Goal: Task Accomplishment & Management: Manage account settings

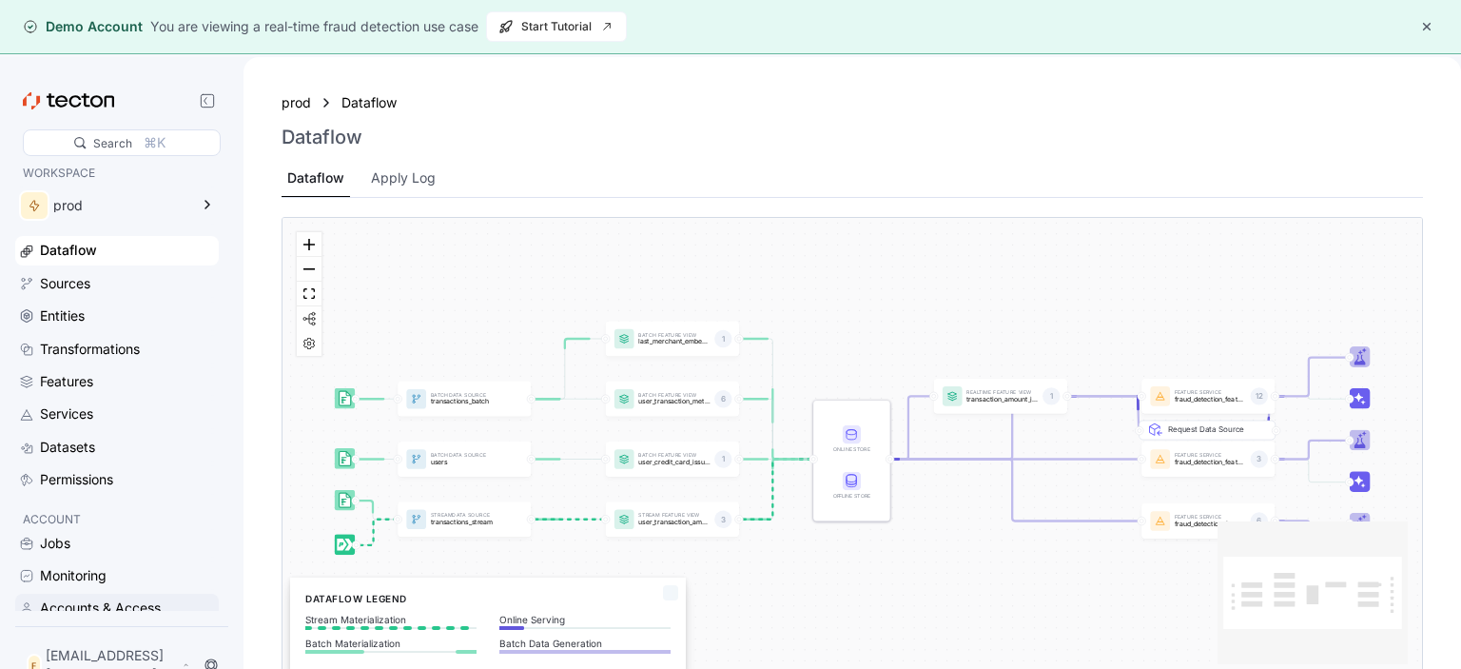
click at [148, 605] on div "Accounts & Access" at bounding box center [100, 607] width 121 height 21
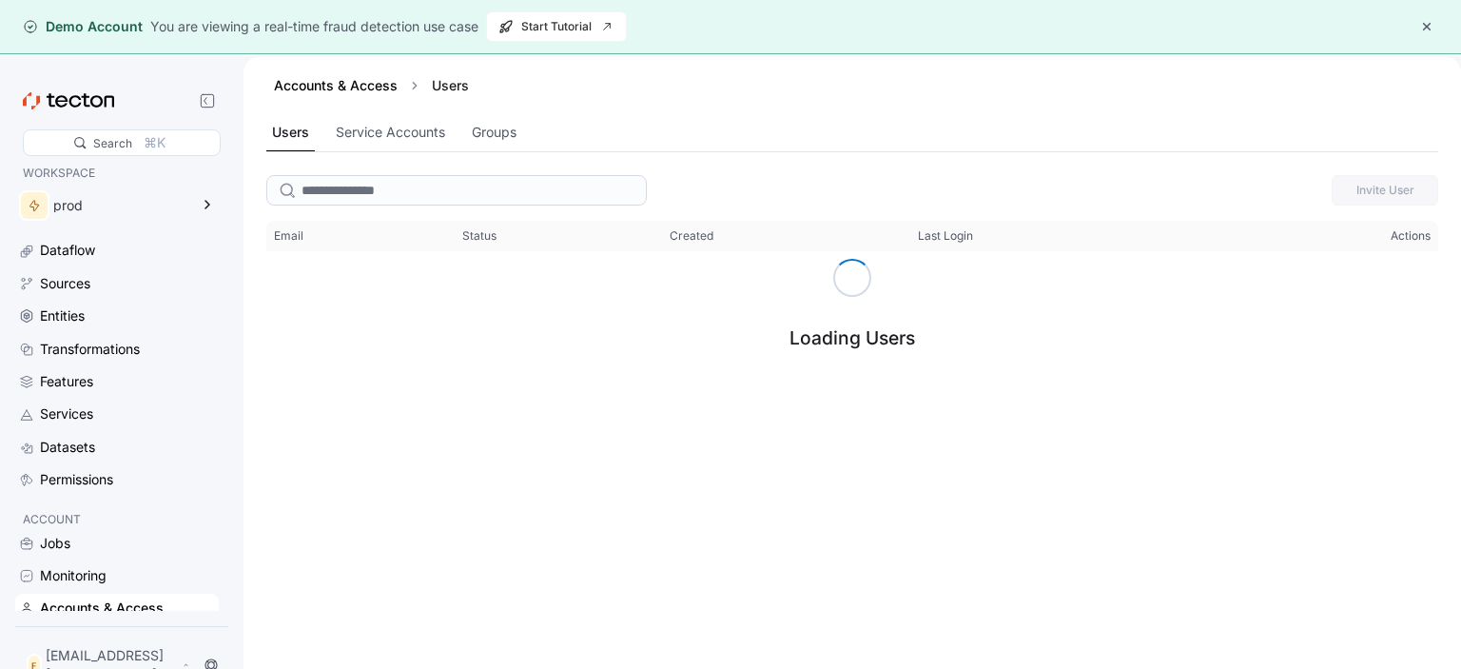
click at [1421, 19] on button "button" at bounding box center [1426, 26] width 23 height 23
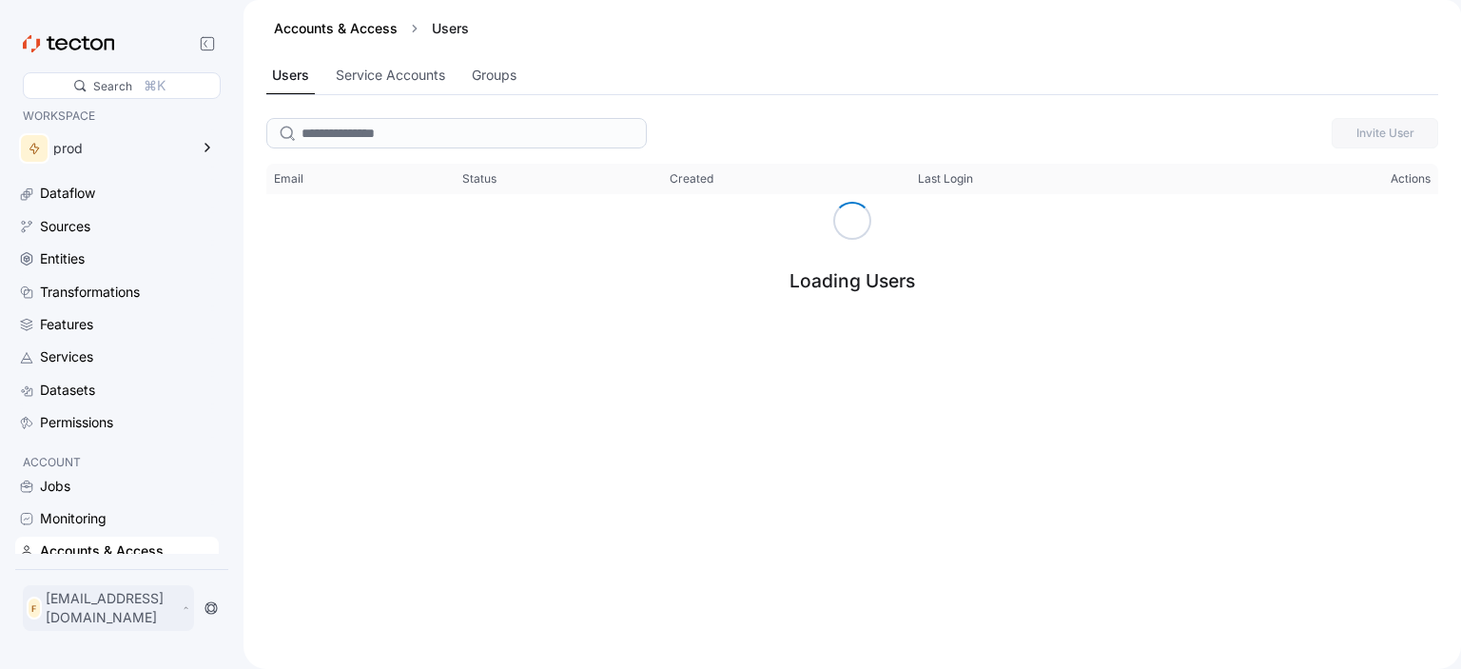
click at [190, 612] on icon at bounding box center [186, 607] width 9 height 15
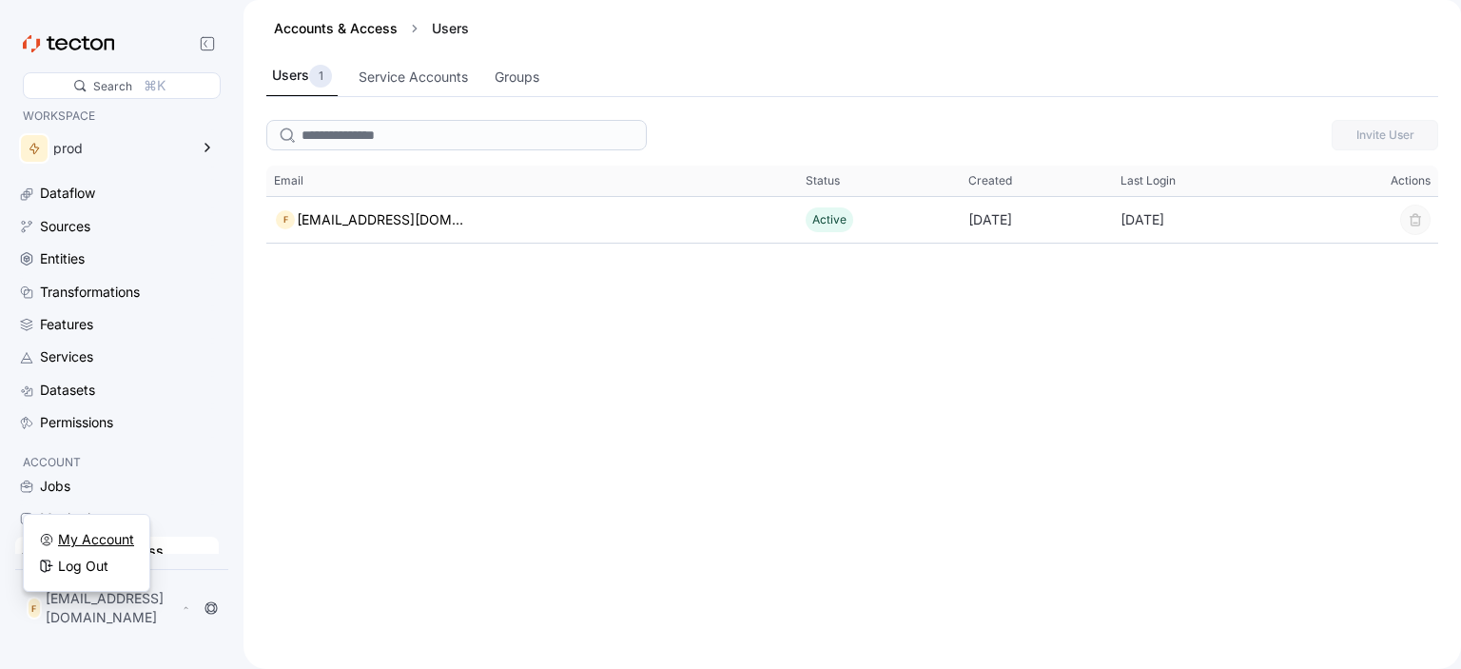
click at [123, 541] on div "My Account" at bounding box center [96, 539] width 76 height 19
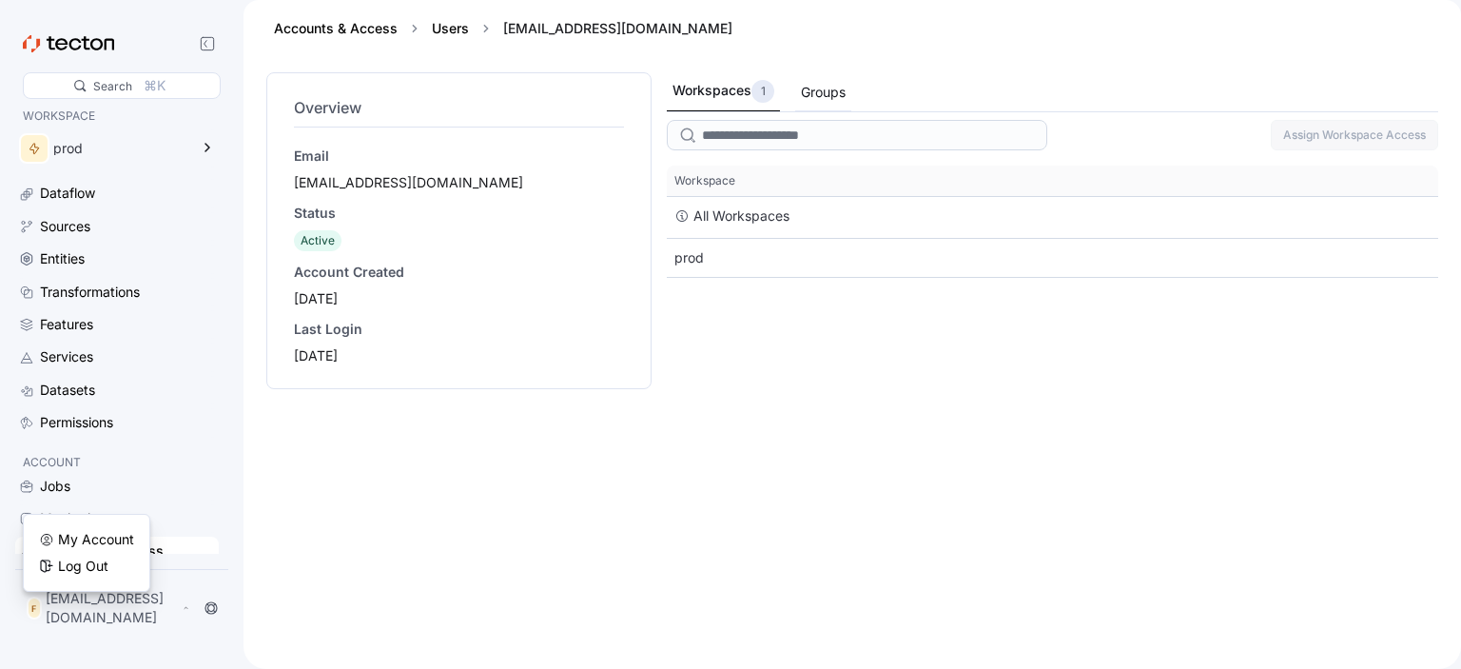
click at [808, 86] on div "Groups" at bounding box center [823, 92] width 45 height 21
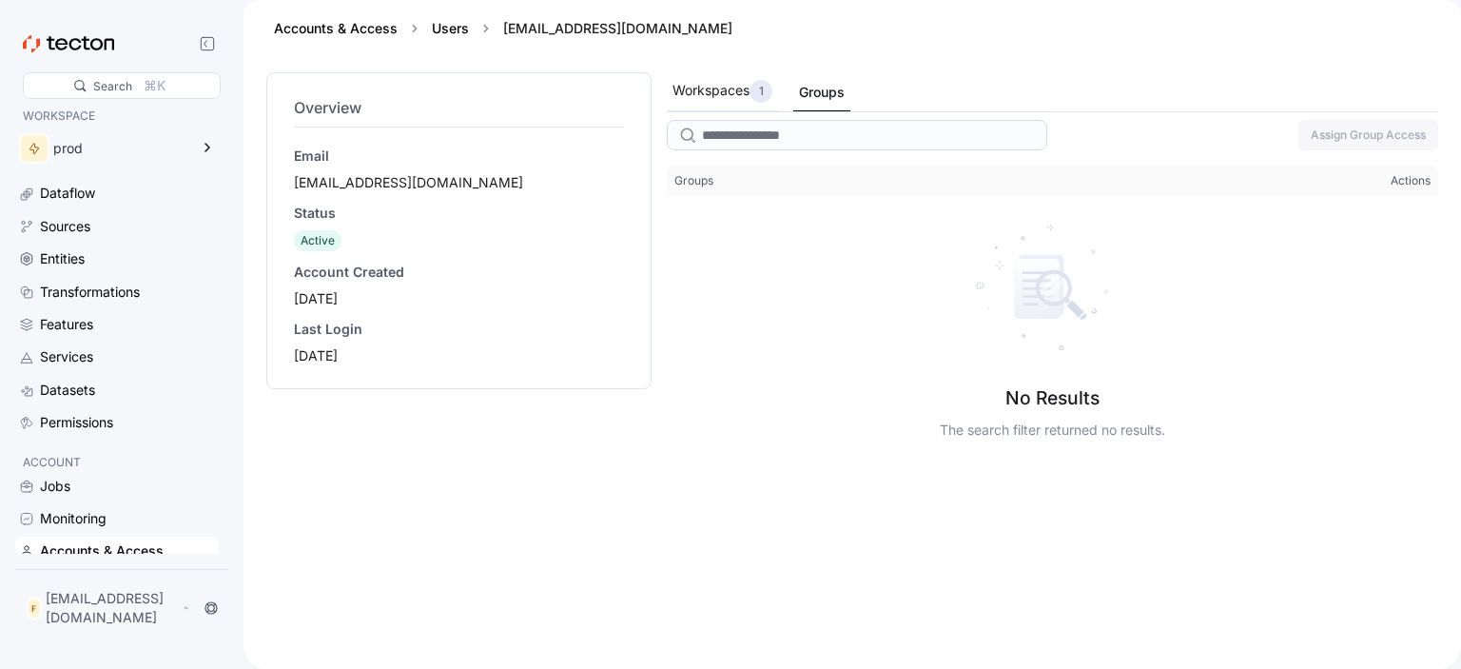
click at [739, 95] on div "Workspaces 1" at bounding box center [722, 91] width 100 height 23
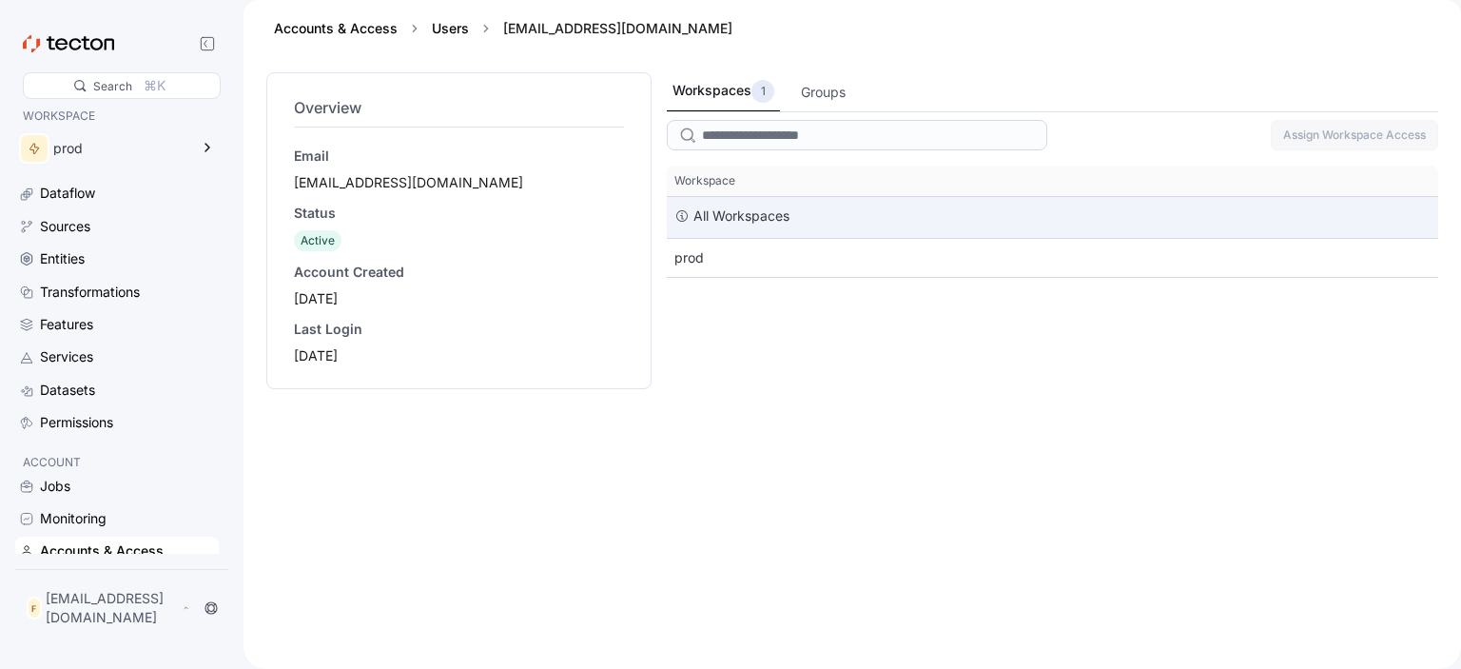
click at [805, 231] on div "All Workspaces" at bounding box center [1052, 217] width 771 height 41
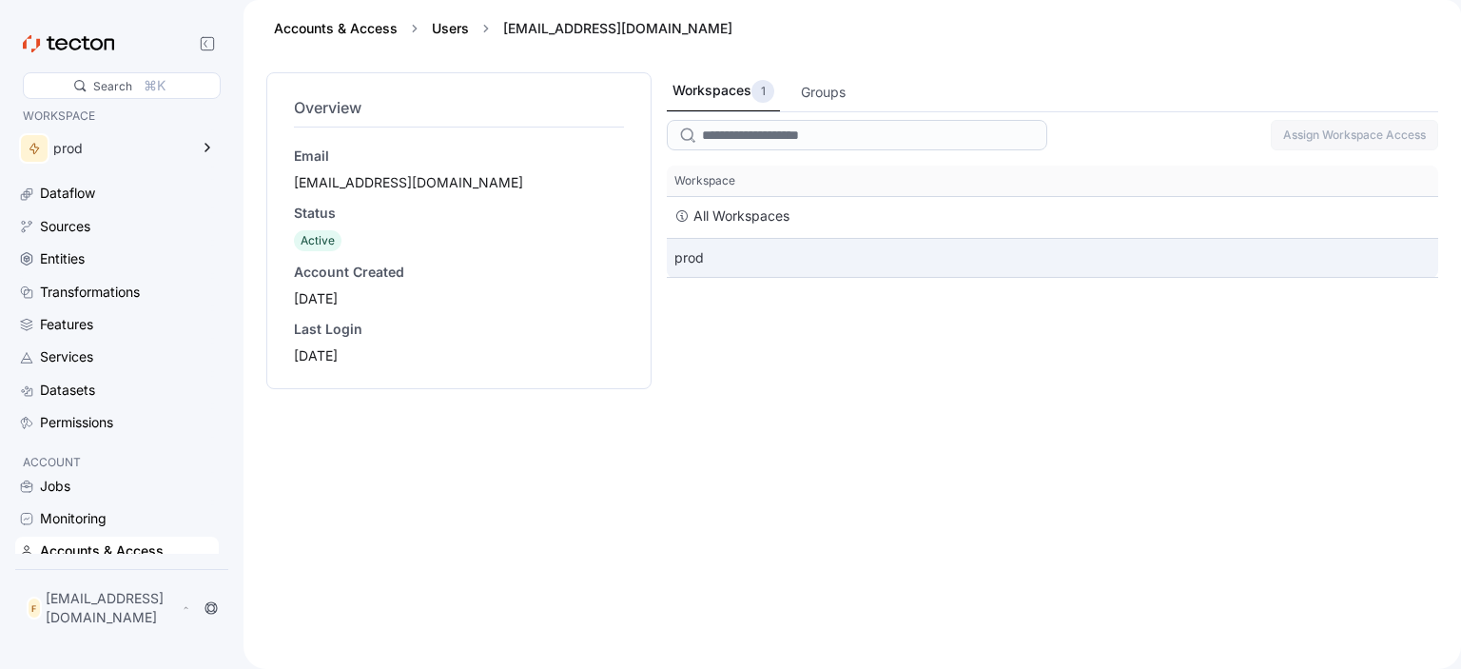
click at [801, 249] on div "prod" at bounding box center [1052, 258] width 771 height 38
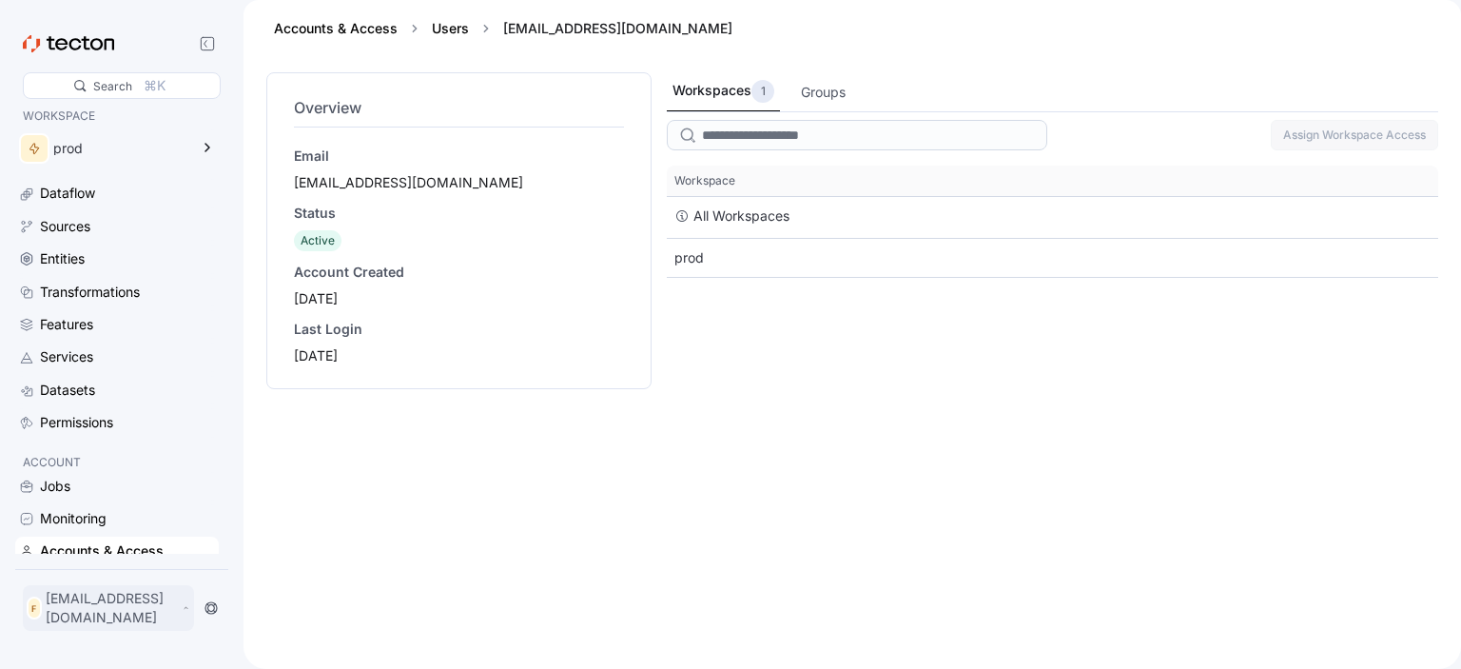
click at [132, 611] on p "[EMAIL_ADDRESS][DOMAIN_NAME]" at bounding box center [112, 608] width 132 height 38
click at [79, 564] on div "Log Out" at bounding box center [83, 565] width 50 height 19
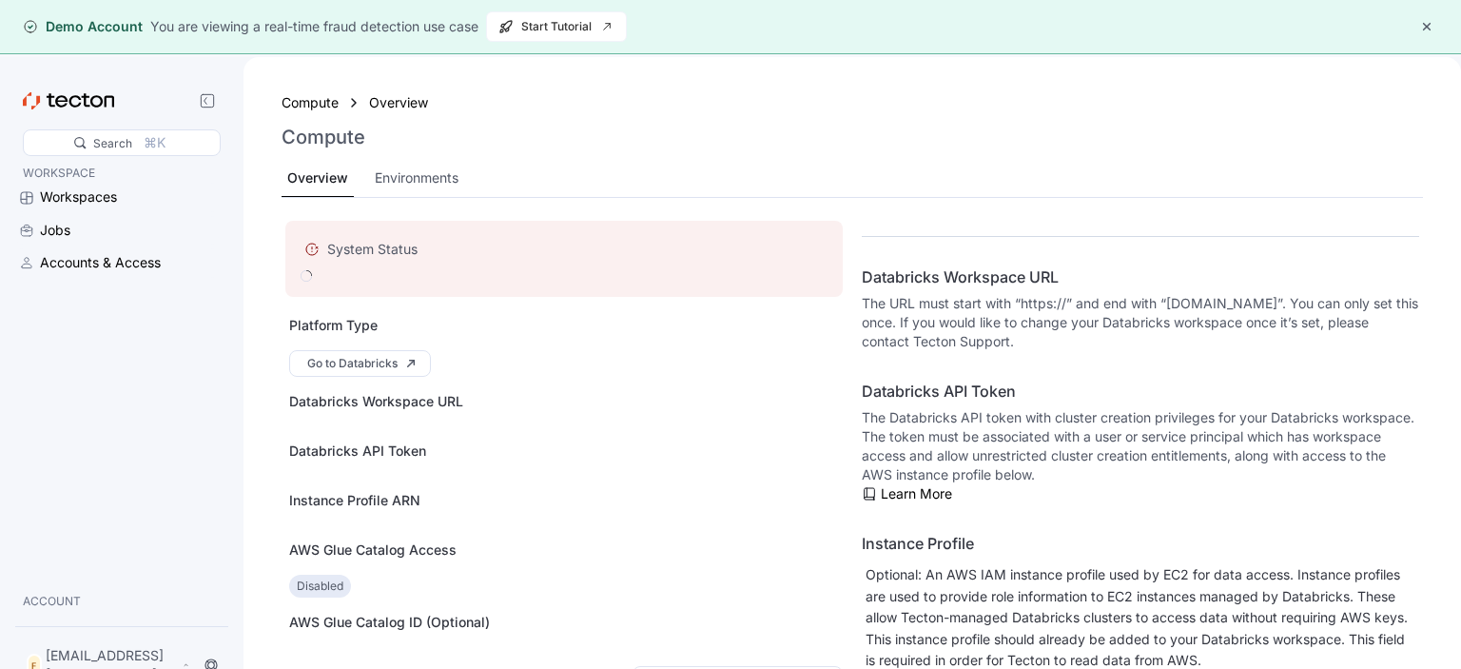
click at [69, 607] on p "ACCOUNT" at bounding box center [117, 601] width 188 height 19
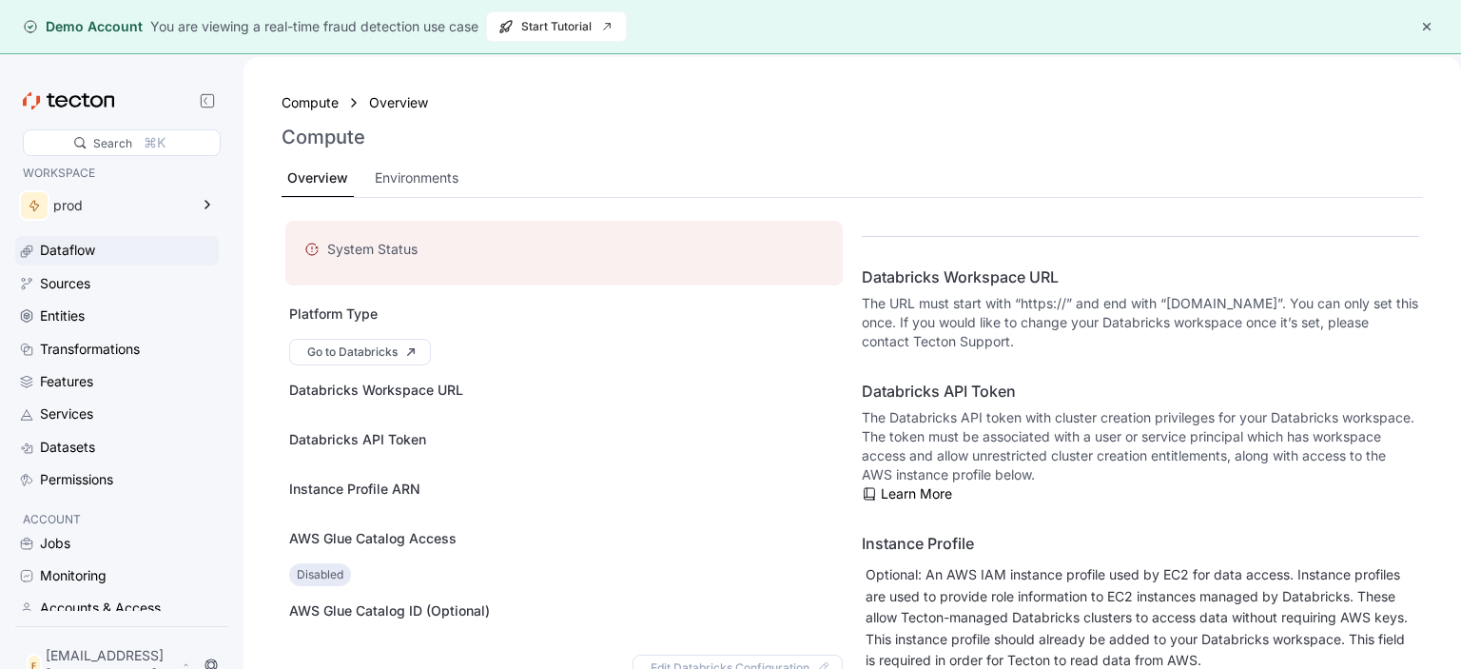
click at [66, 252] on div "Dataflow" at bounding box center [67, 250] width 55 height 21
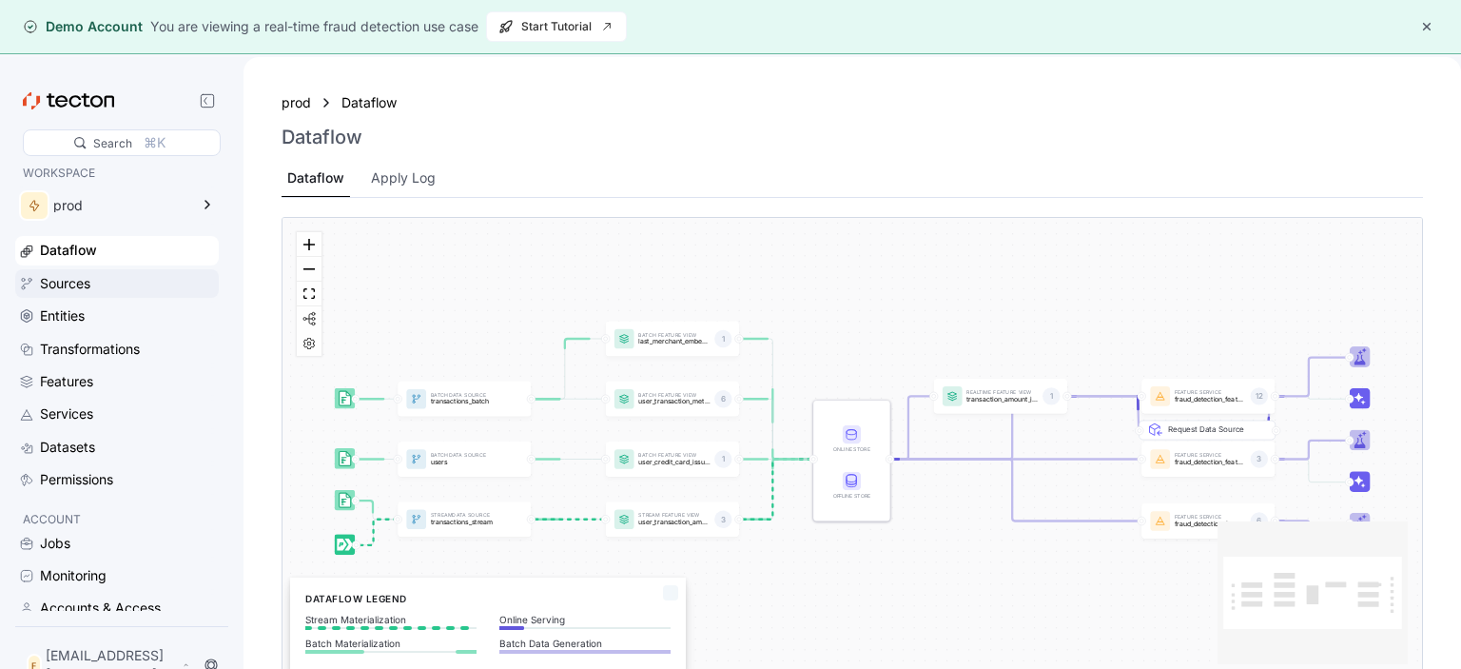
click at [36, 282] on div "Sources" at bounding box center [117, 283] width 196 height 21
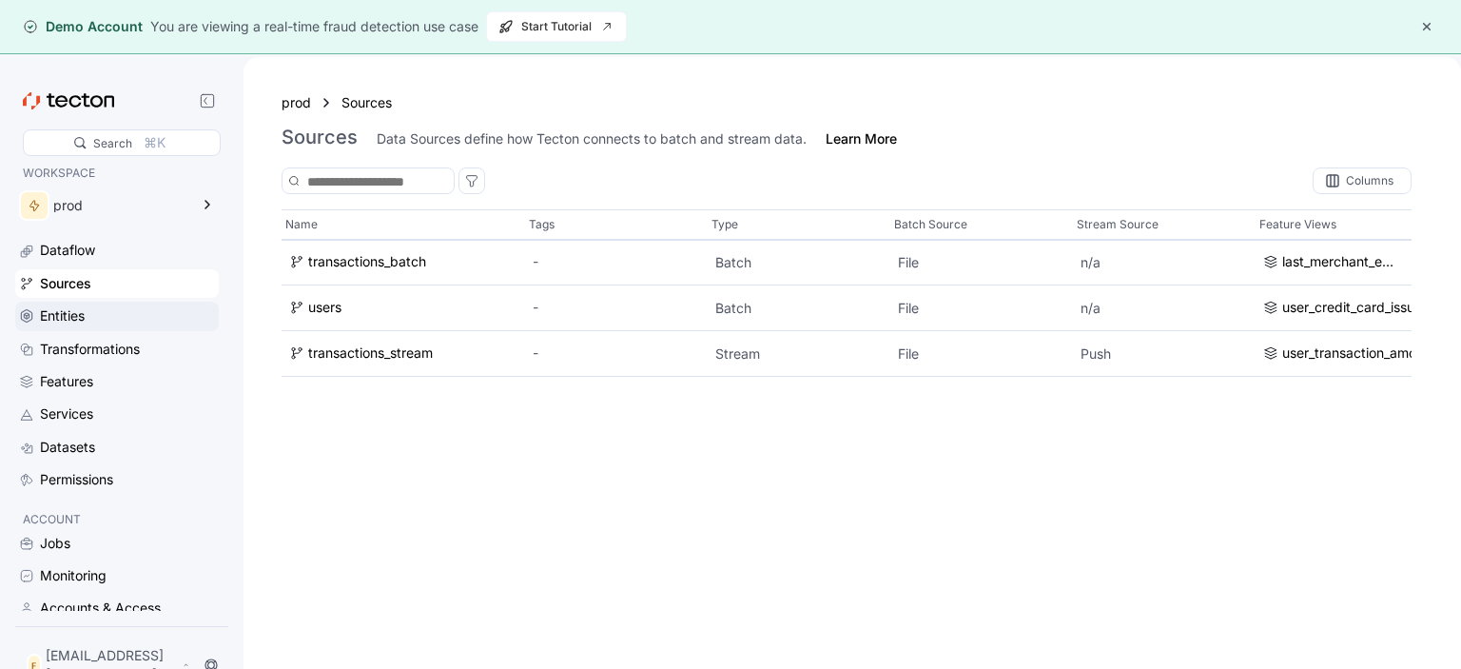
click at [99, 318] on div "Entities" at bounding box center [127, 315] width 175 height 21
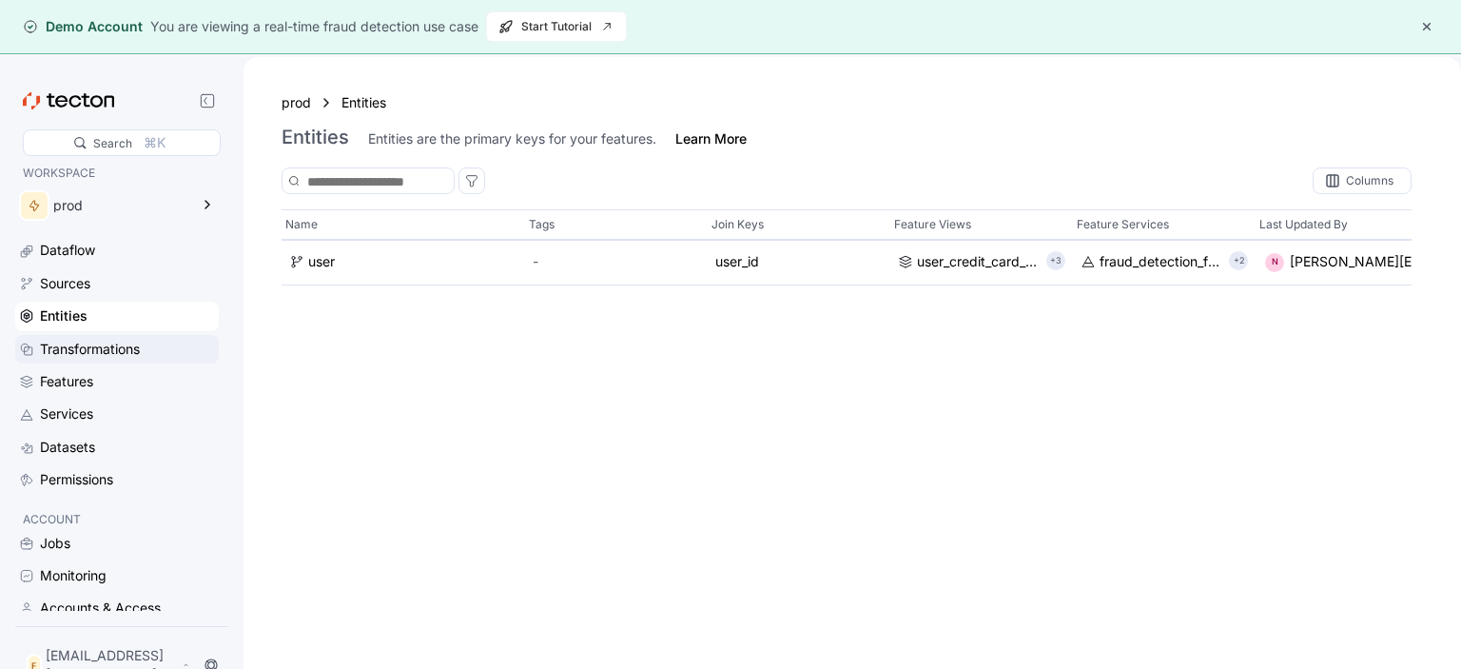
click at [96, 341] on div "Transformations" at bounding box center [90, 349] width 100 height 21
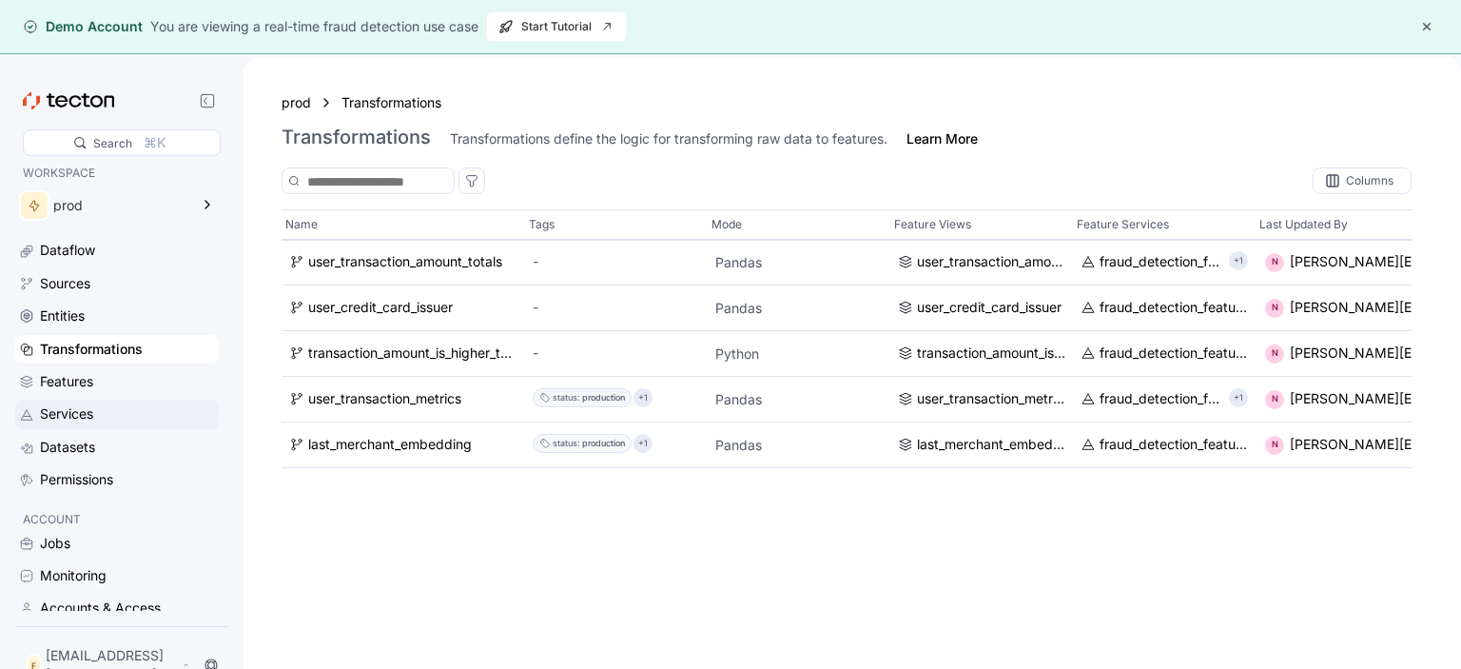
click at [86, 422] on div "Services" at bounding box center [66, 413] width 53 height 21
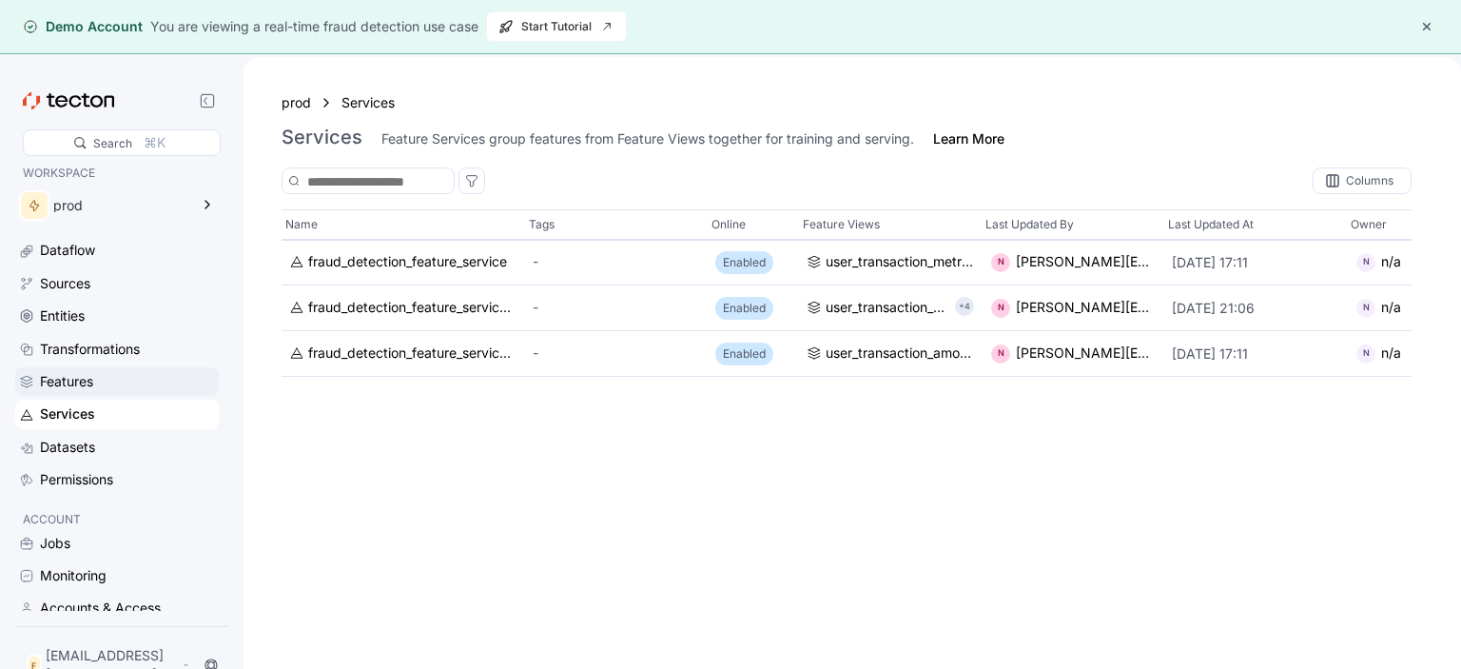
click at [95, 375] on div "Features" at bounding box center [127, 381] width 175 height 21
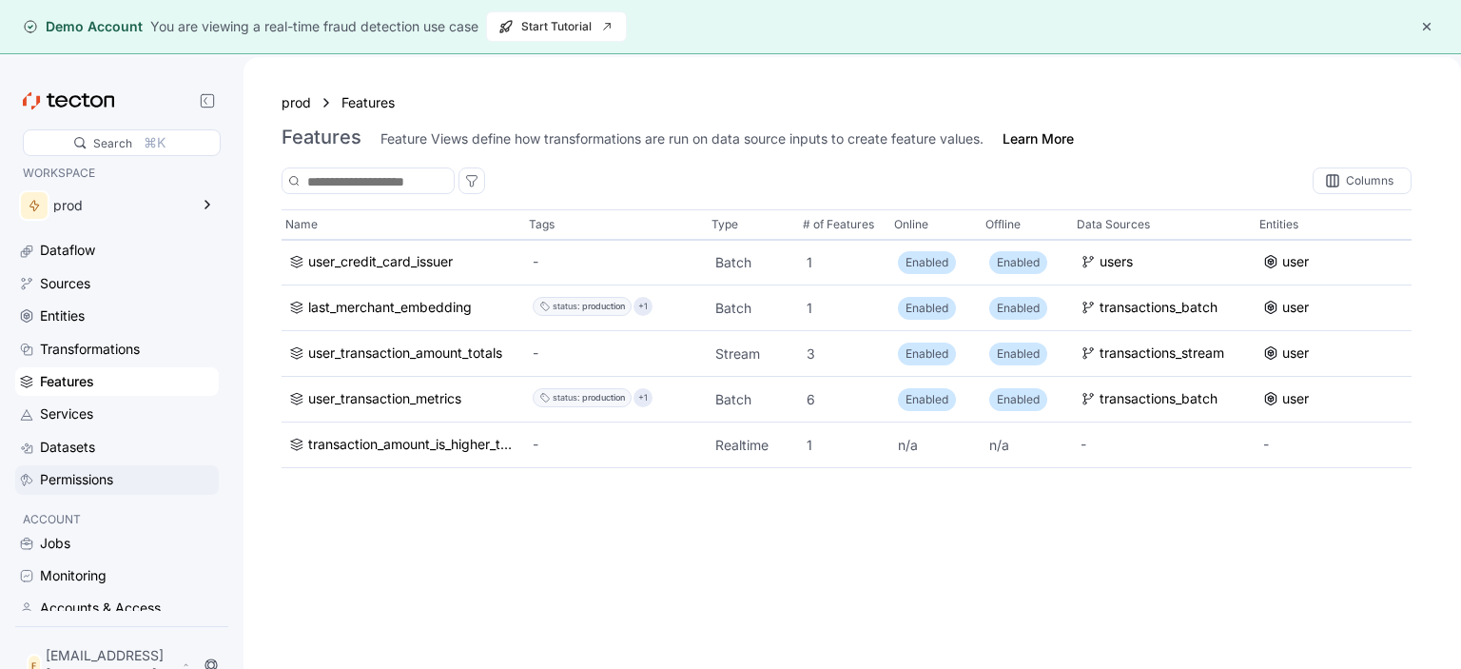
click at [83, 475] on div "Permissions" at bounding box center [76, 479] width 73 height 21
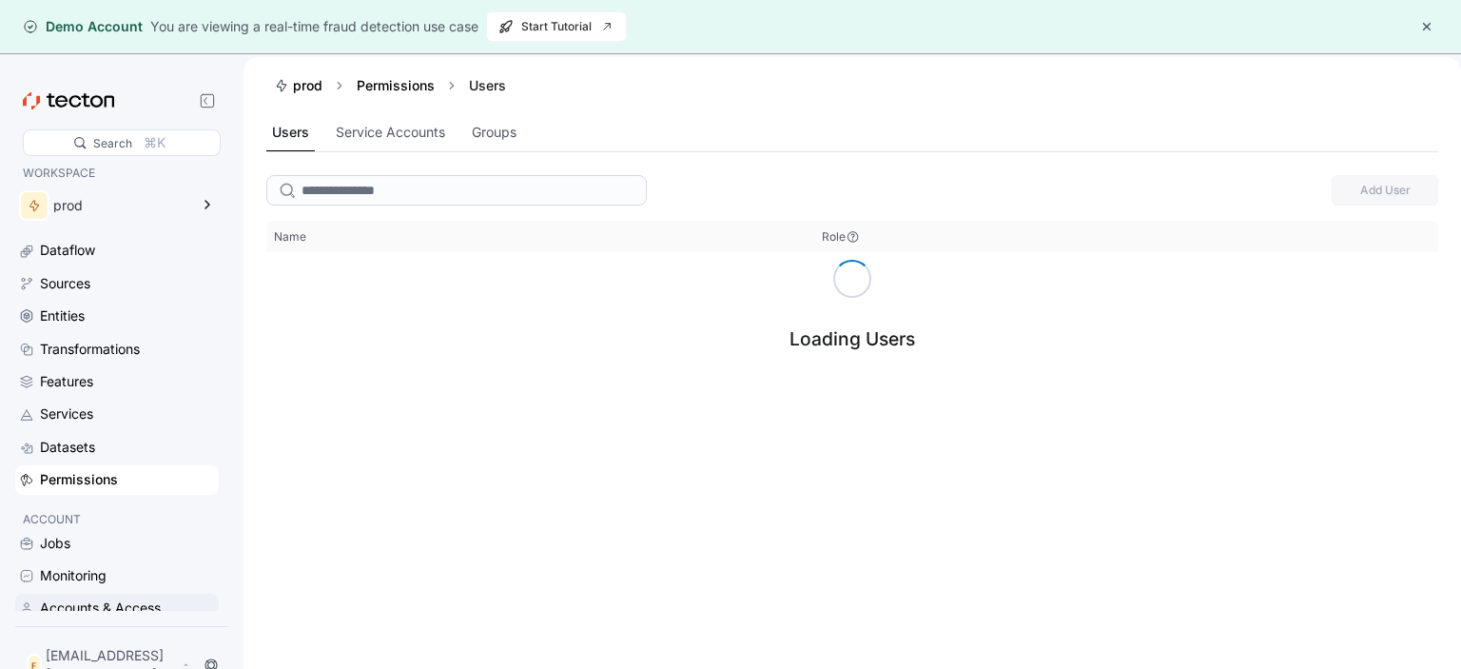
click at [135, 604] on div "Accounts & Access" at bounding box center [100, 607] width 121 height 21
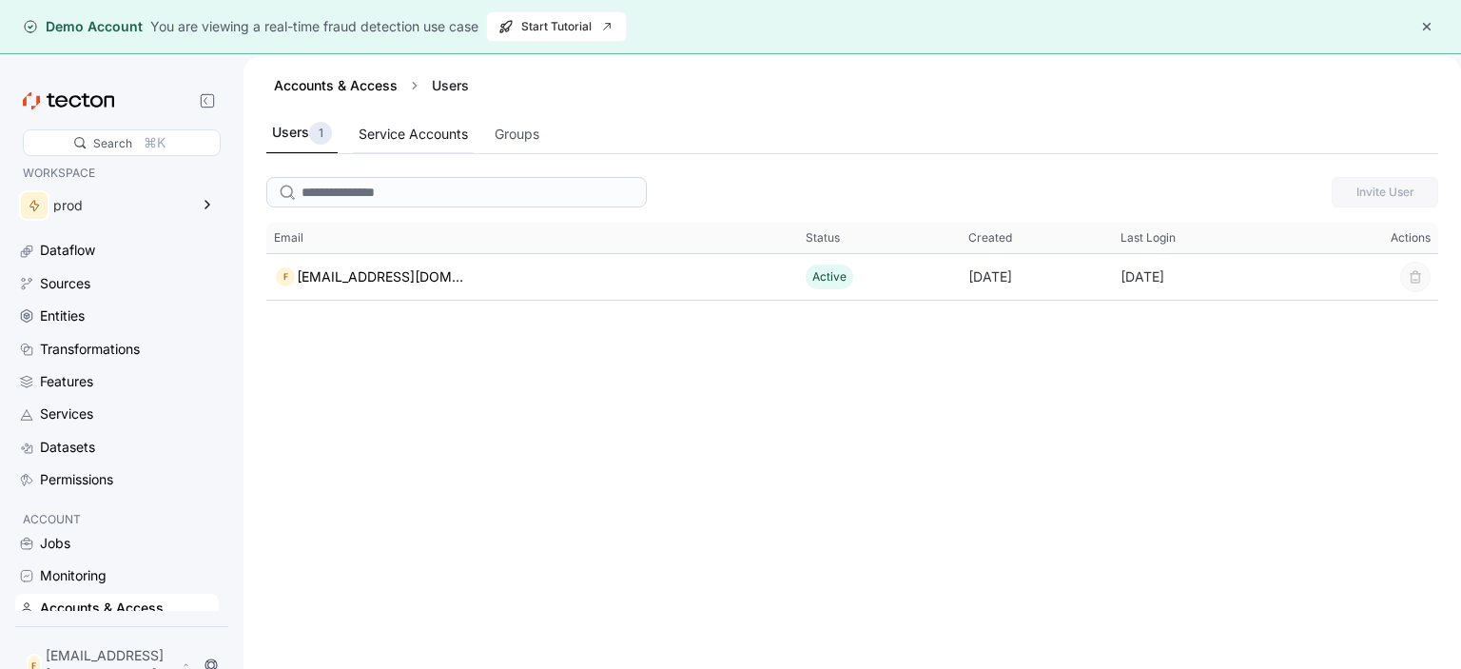
click at [417, 129] on div "Service Accounts" at bounding box center [413, 134] width 109 height 21
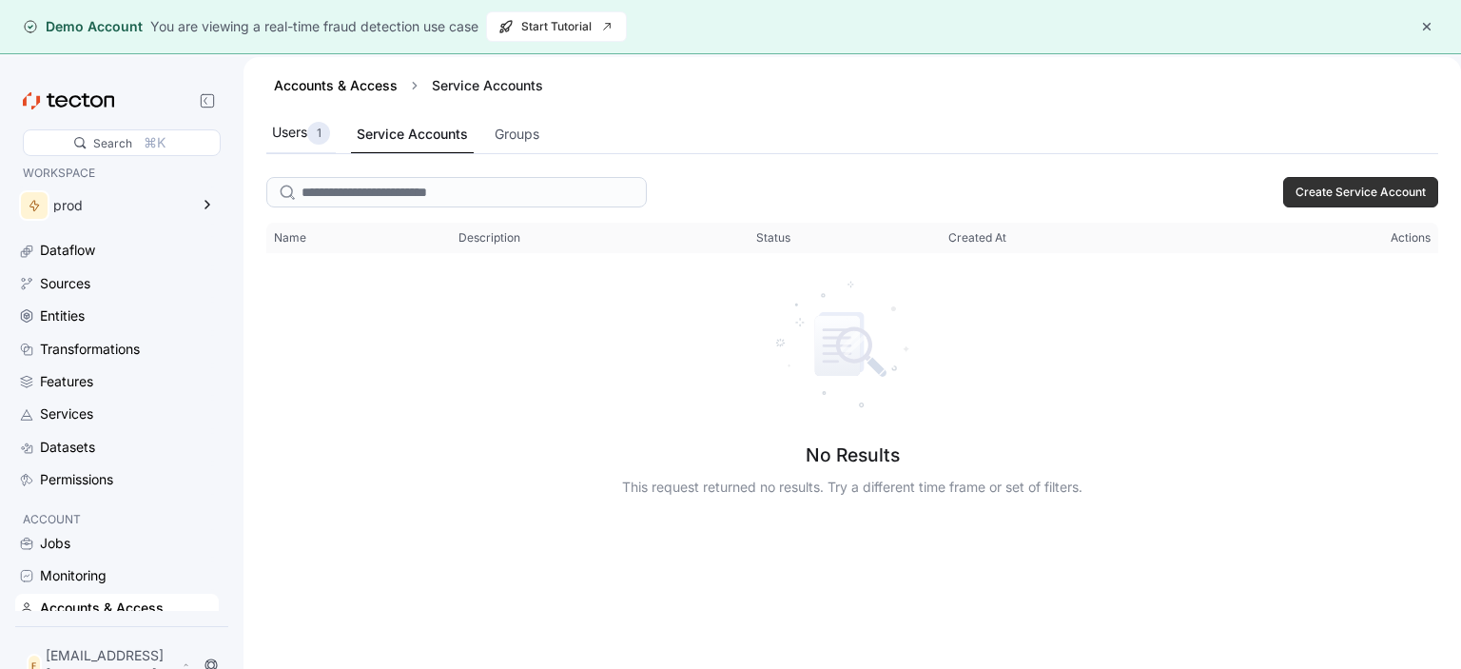
click at [302, 146] on div "Users 1" at bounding box center [300, 133] width 69 height 39
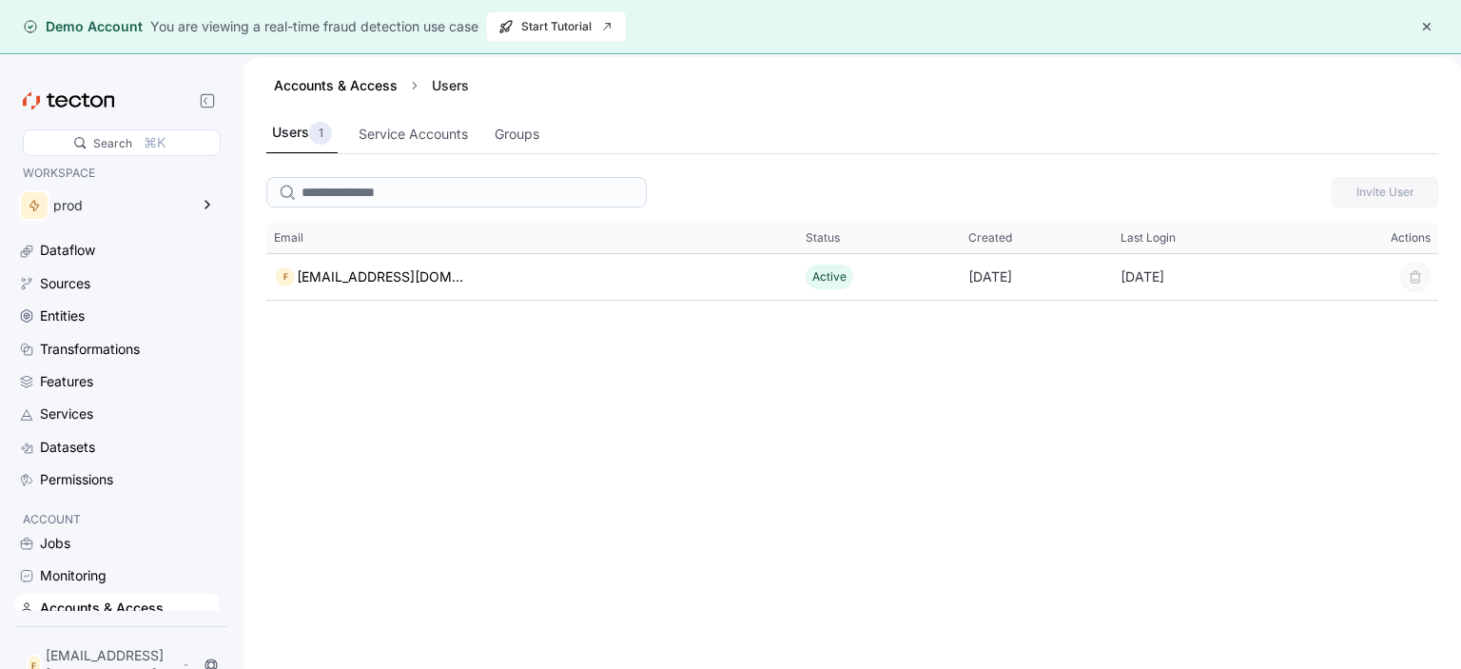
click at [566, 168] on div "Accounts & Access Users Users 1 Service Accounts Groups" at bounding box center [851, 113] width 1217 height 112
click at [515, 192] on input "search" at bounding box center [456, 192] width 380 height 30
click at [449, 135] on div "Service Accounts" at bounding box center [413, 134] width 109 height 21
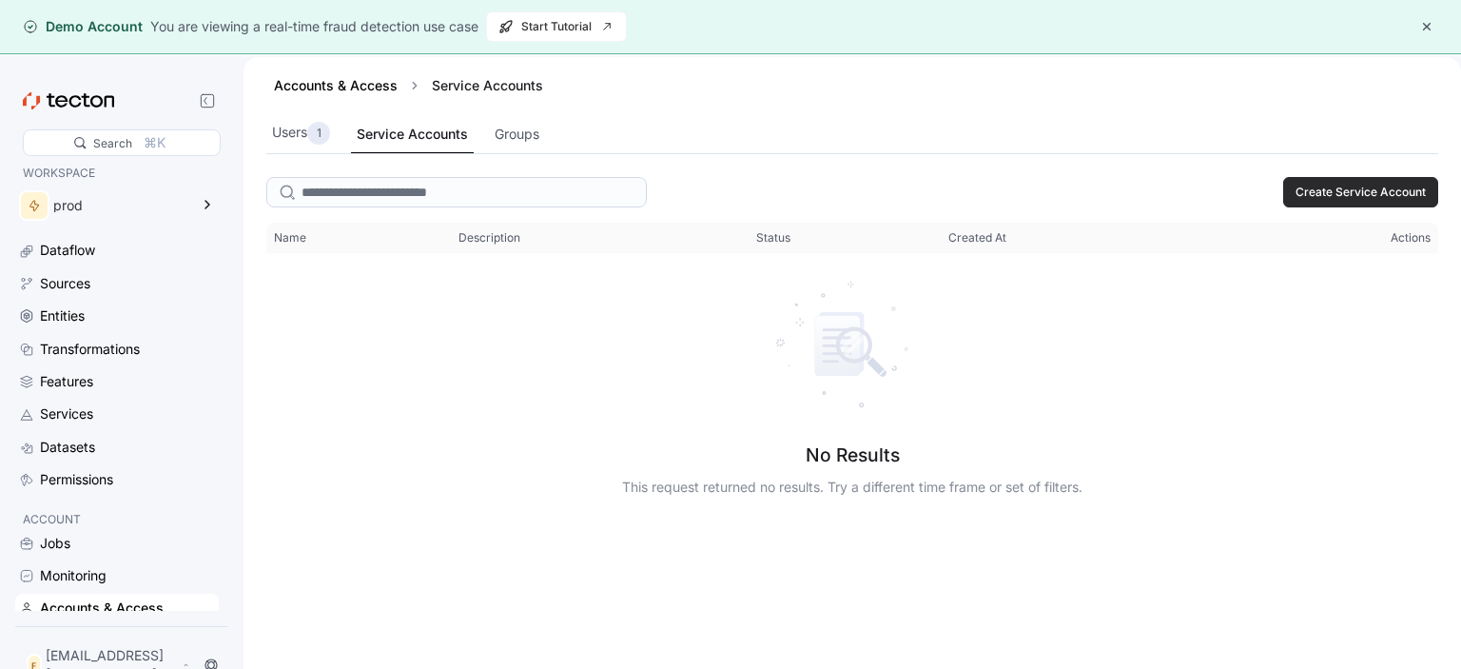
click at [1358, 188] on span "Create Service Account" at bounding box center [1360, 192] width 130 height 29
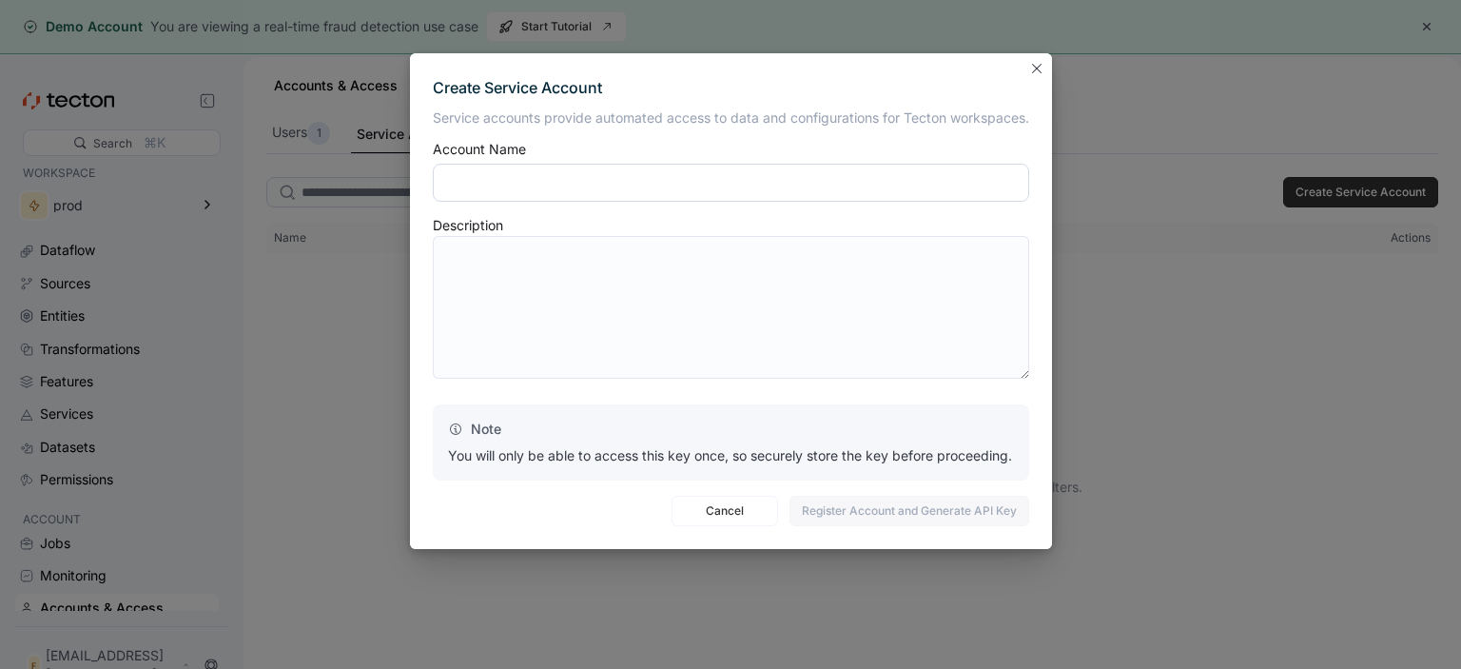
click at [828, 199] on input "text" at bounding box center [731, 183] width 596 height 38
click at [1040, 66] on button "Closes this modal window" at bounding box center [1036, 67] width 23 height 23
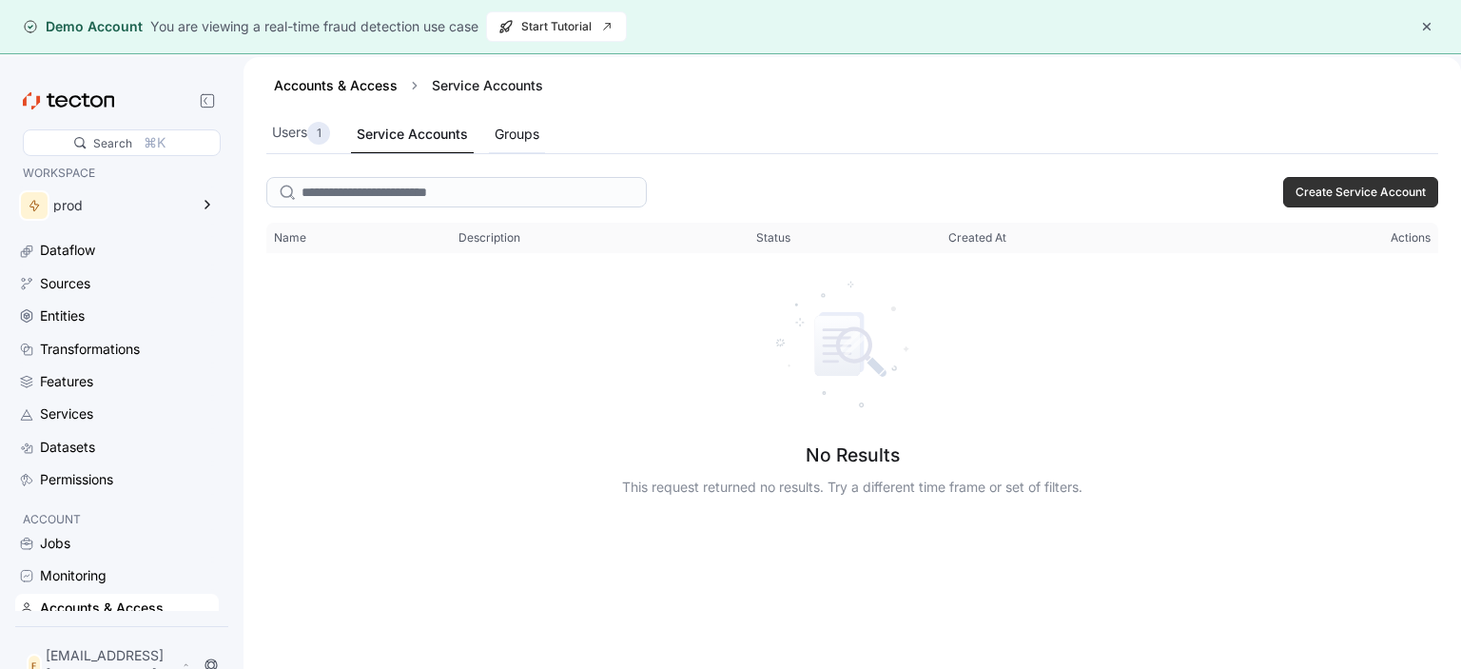
click at [523, 123] on div "Groups" at bounding box center [517, 134] width 56 height 37
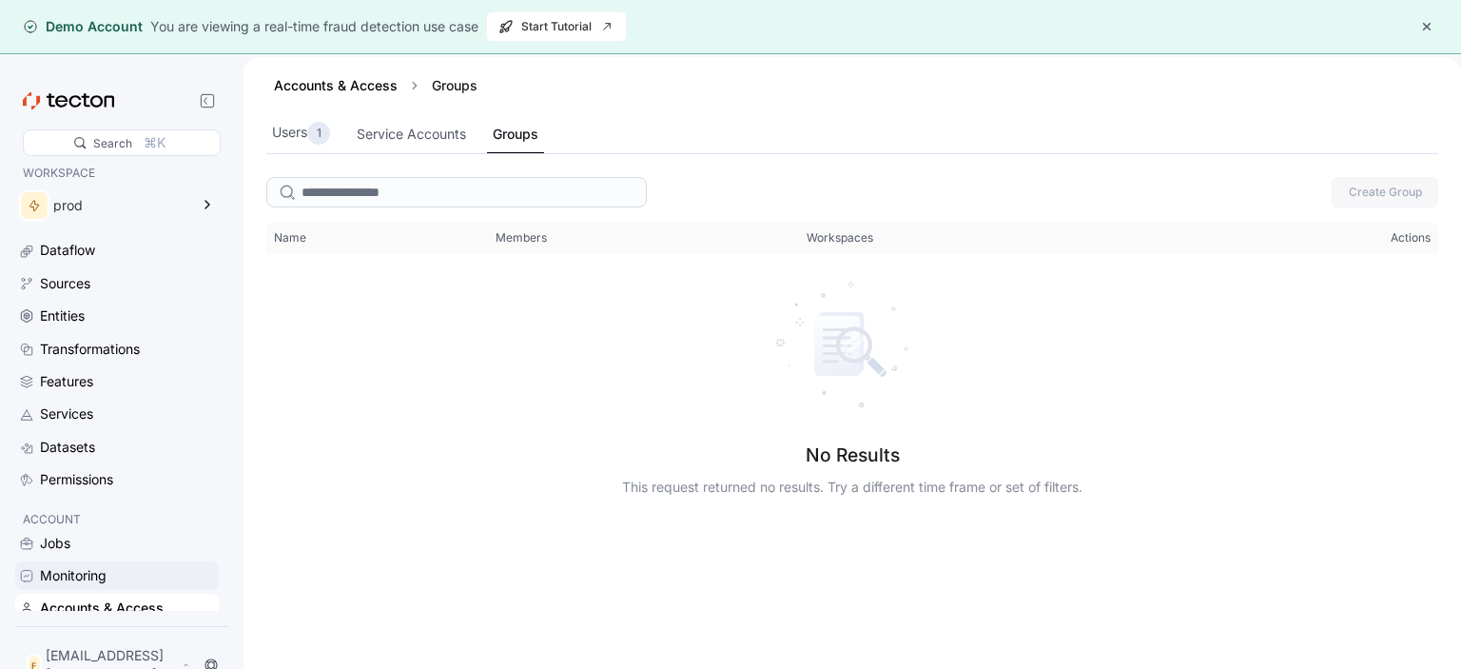
click at [132, 590] on div "Monitoring" at bounding box center [117, 575] width 204 height 29
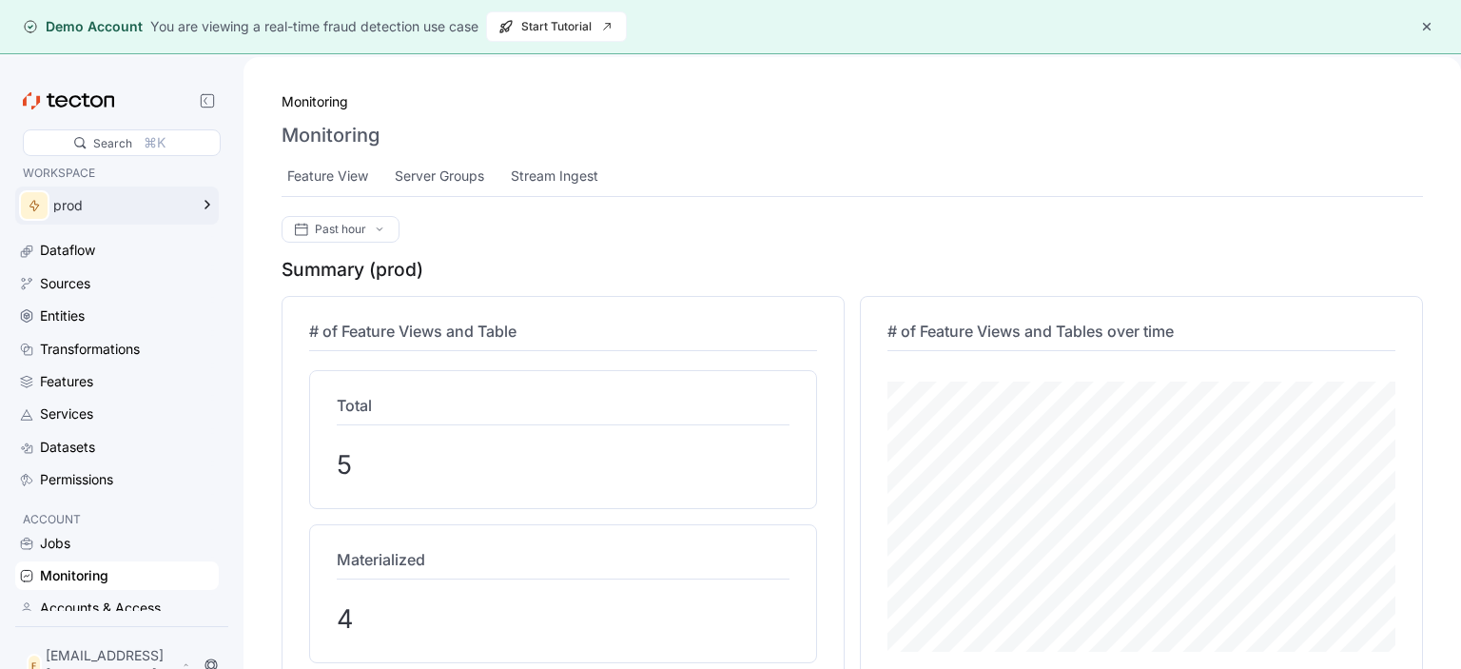
click at [165, 202] on div "prod" at bounding box center [120, 205] width 135 height 13
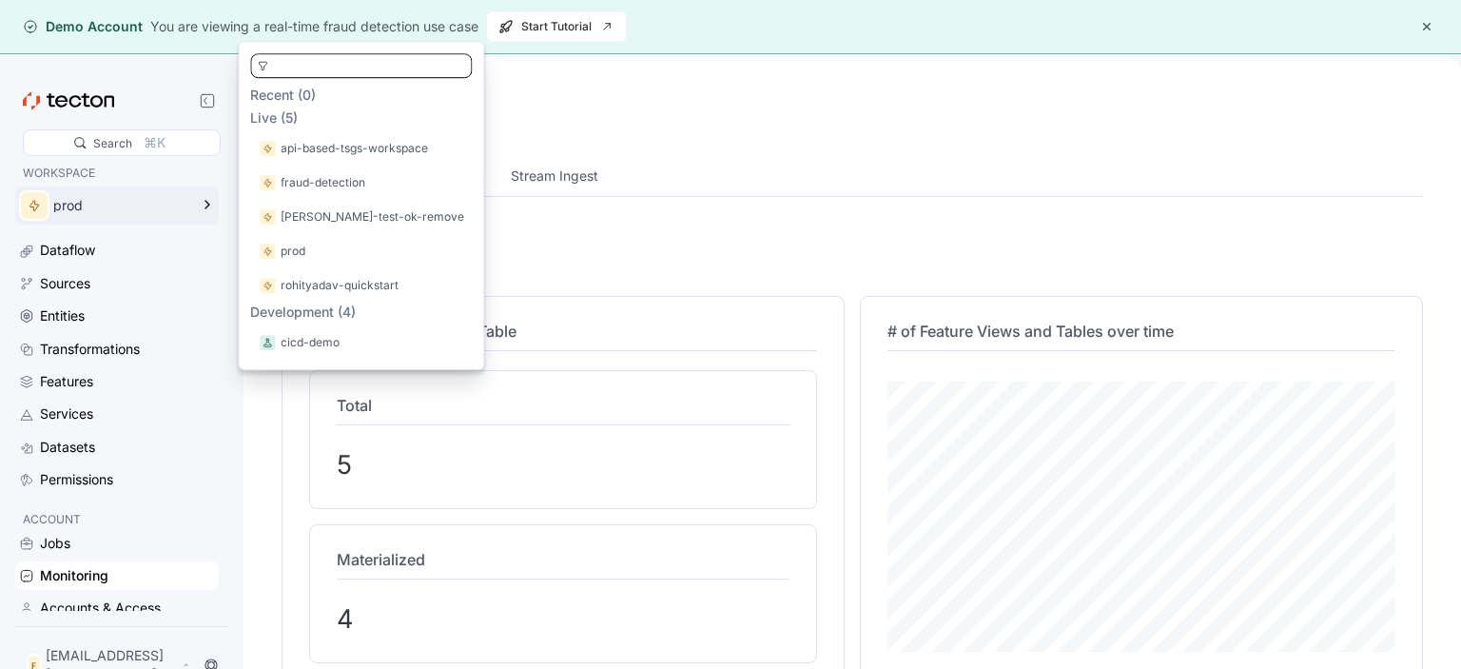
click at [745, 249] on div "Past hour Summary (prod) # of Feature Views and Table Total 5 Materialized 4 # …" at bounding box center [852, 461] width 1141 height 491
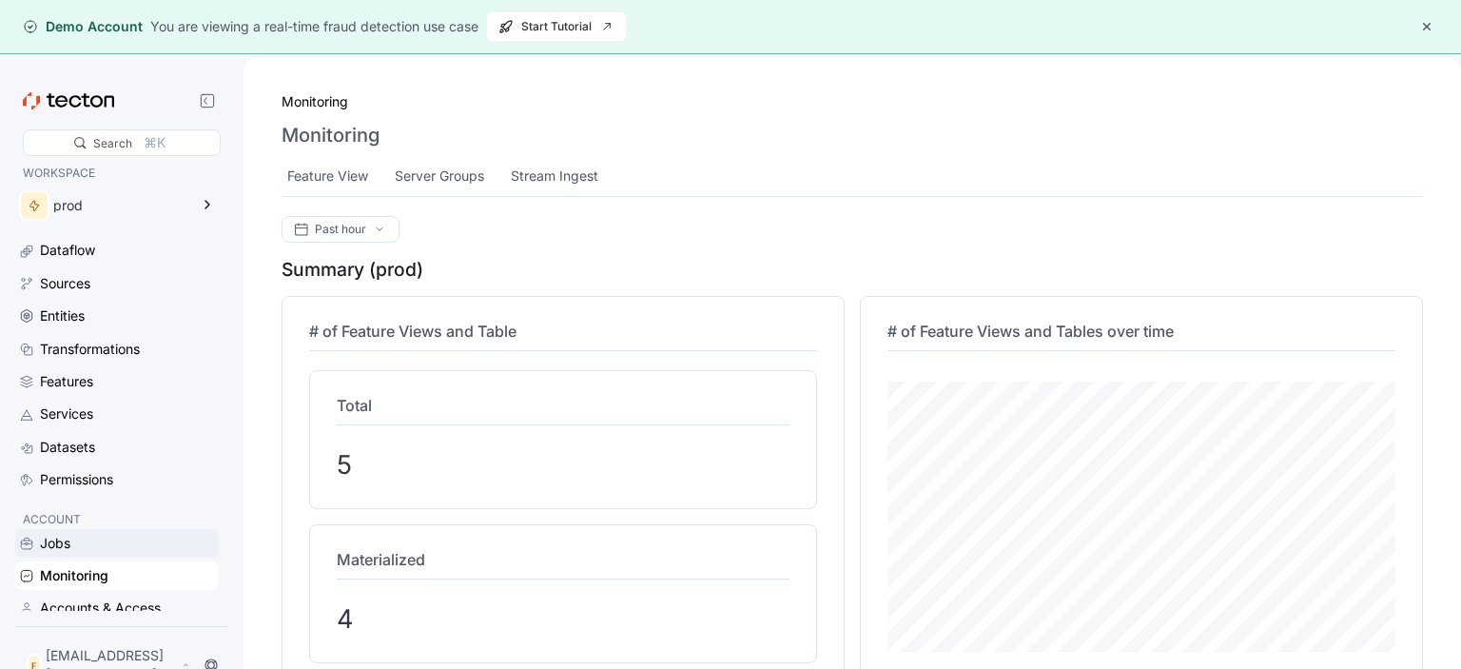
click at [126, 535] on div "Jobs" at bounding box center [127, 543] width 175 height 21
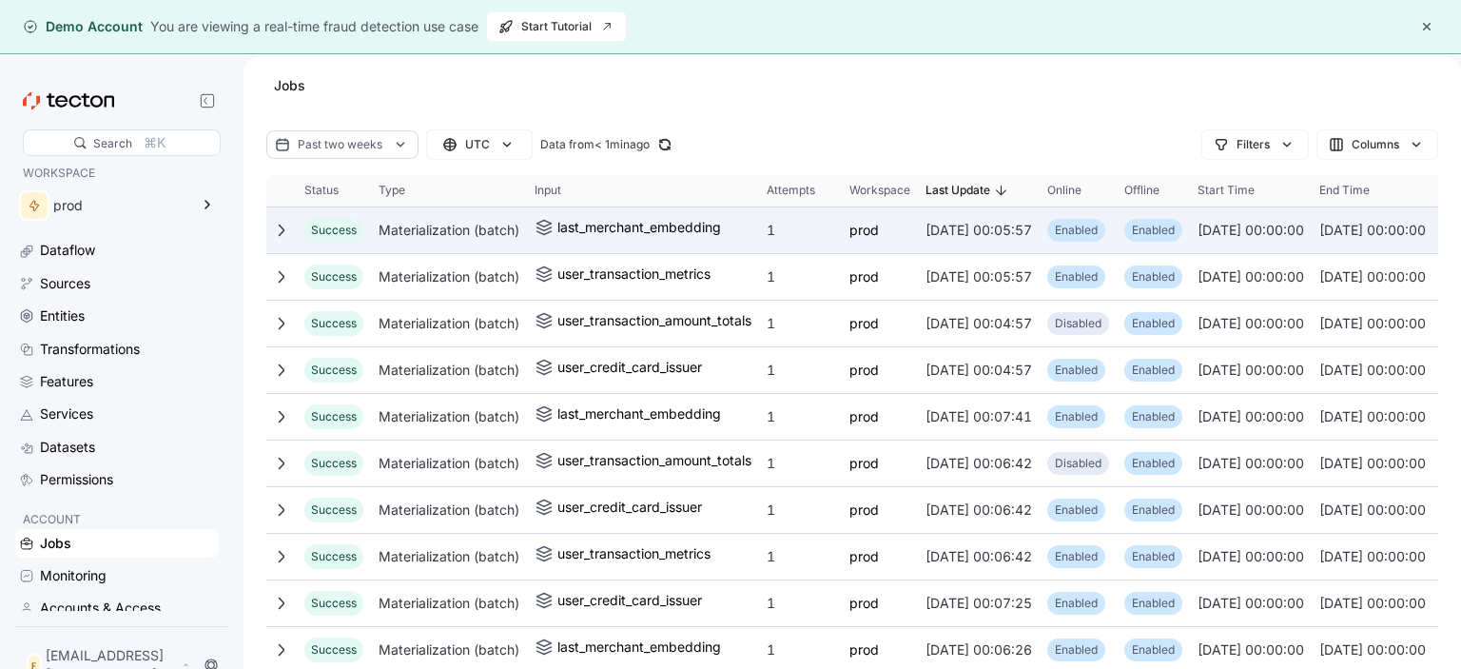
click at [286, 238] on div at bounding box center [281, 230] width 30 height 30
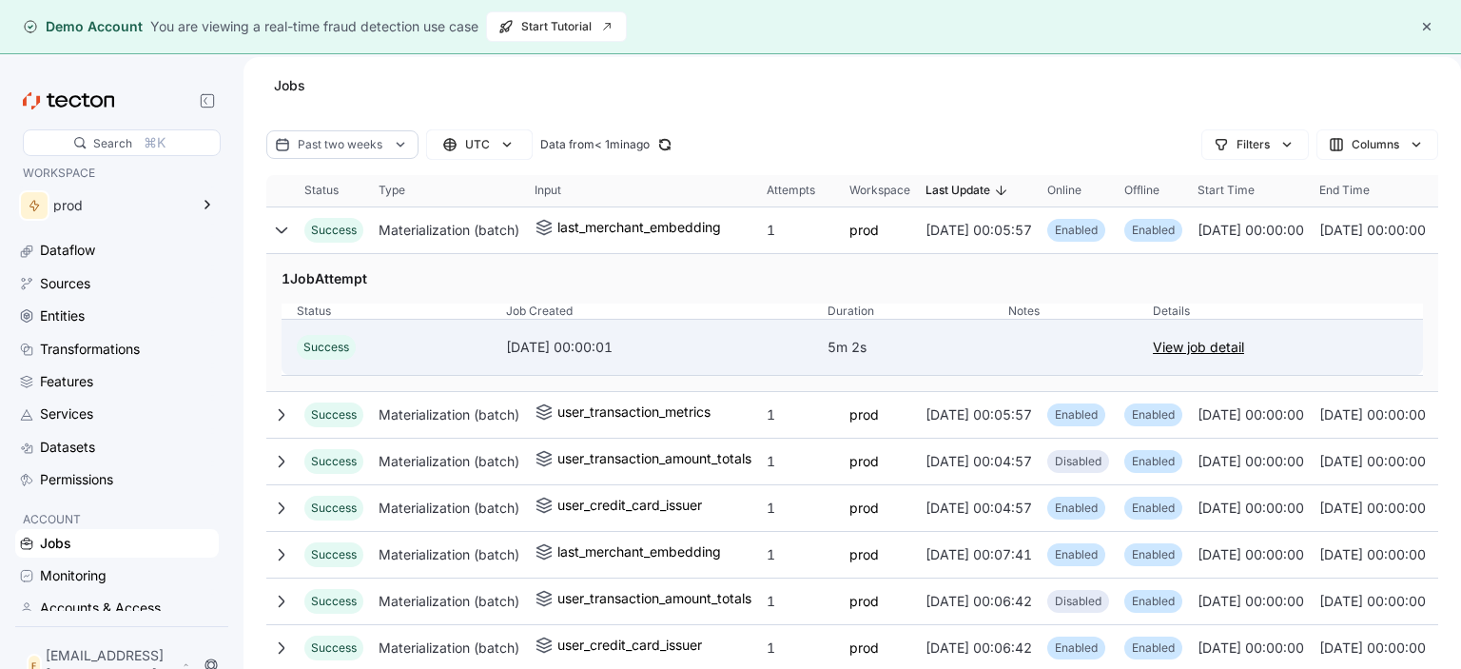
click at [1231, 340] on link "View job detail" at bounding box center [1198, 347] width 91 height 23
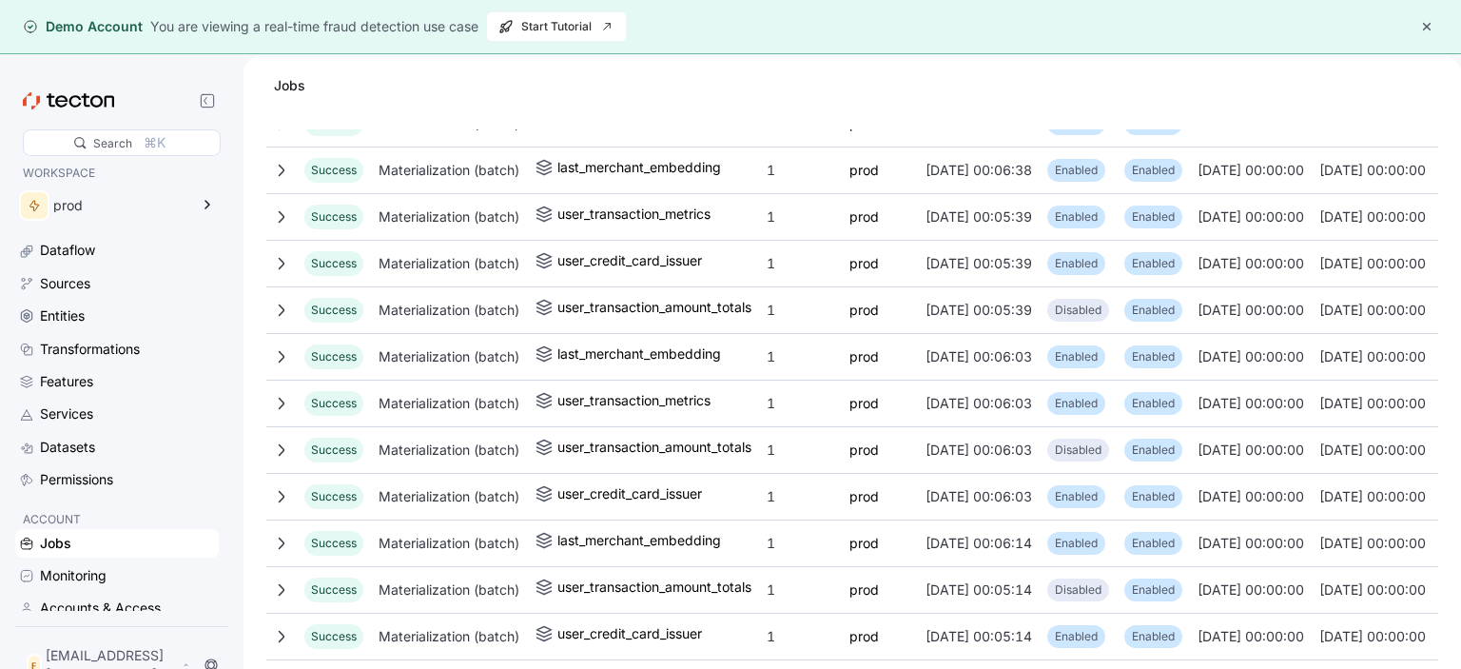
scroll to position [1689, 0]
click at [66, 586] on div "Monitoring" at bounding box center [73, 575] width 67 height 21
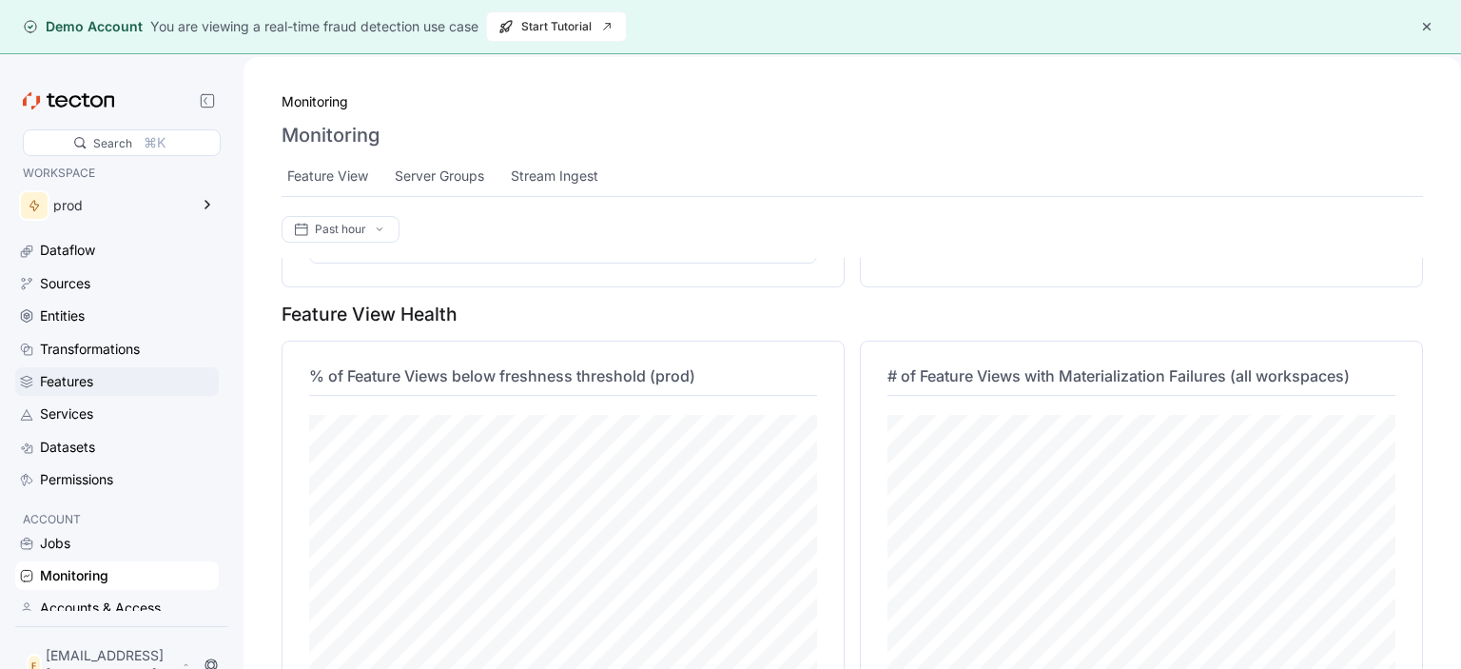
scroll to position [255, 0]
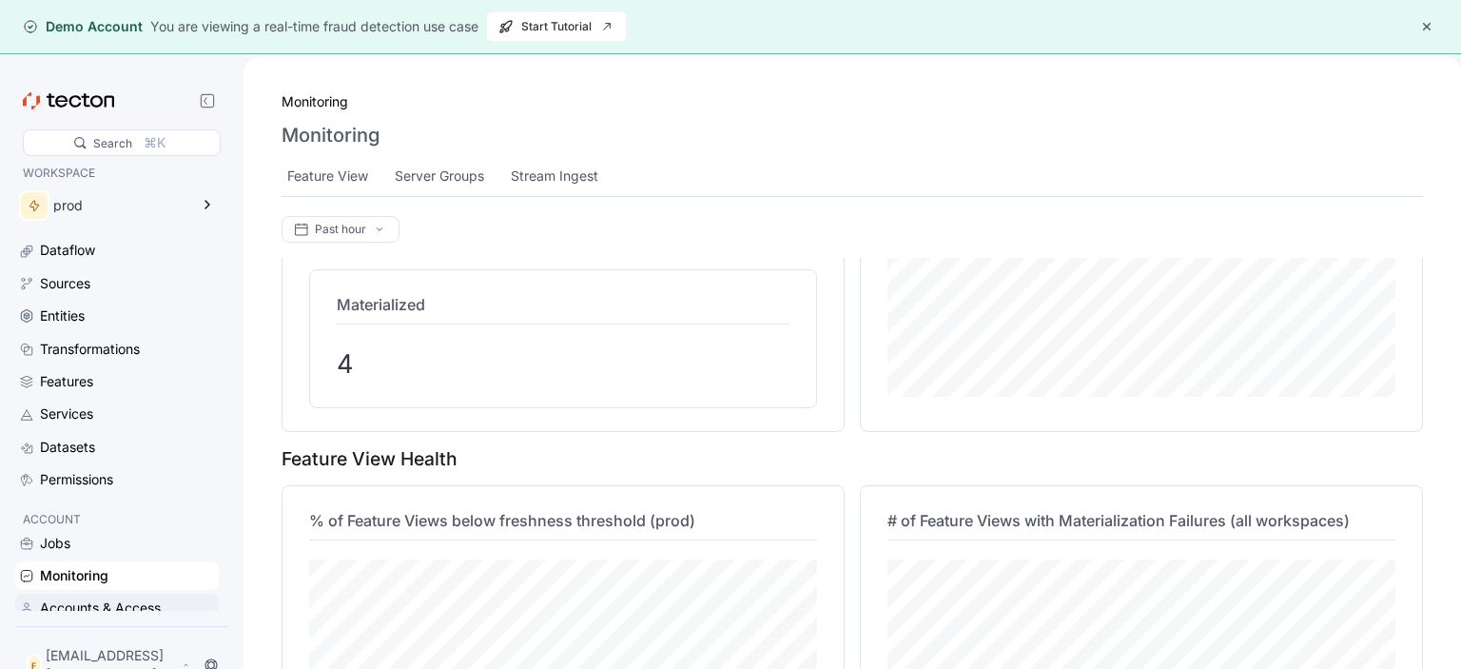
click at [106, 622] on div "Accounts & Access" at bounding box center [117, 607] width 204 height 29
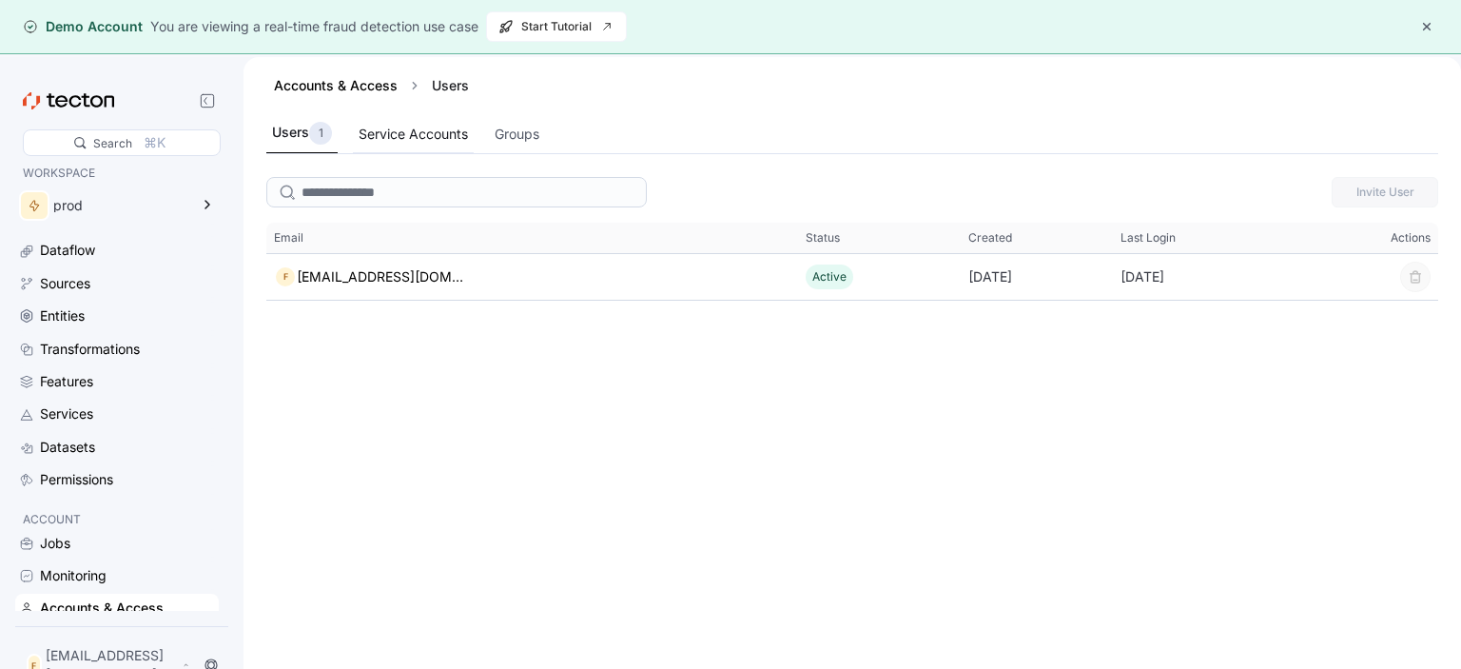
click at [439, 132] on div "Service Accounts" at bounding box center [413, 134] width 109 height 21
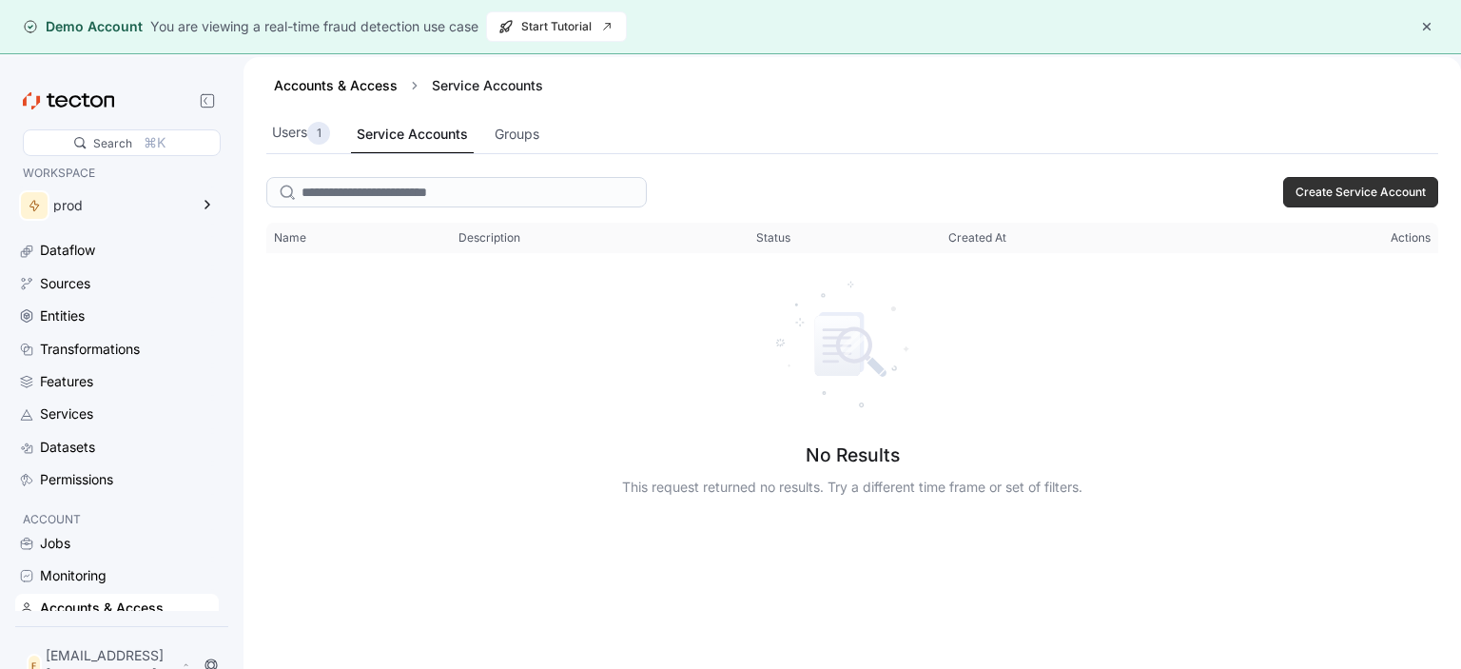
click at [558, 126] on div "Users 1 Service Accounts Groups" at bounding box center [852, 134] width 1172 height 40
click at [499, 139] on div "Groups" at bounding box center [517, 134] width 45 height 21
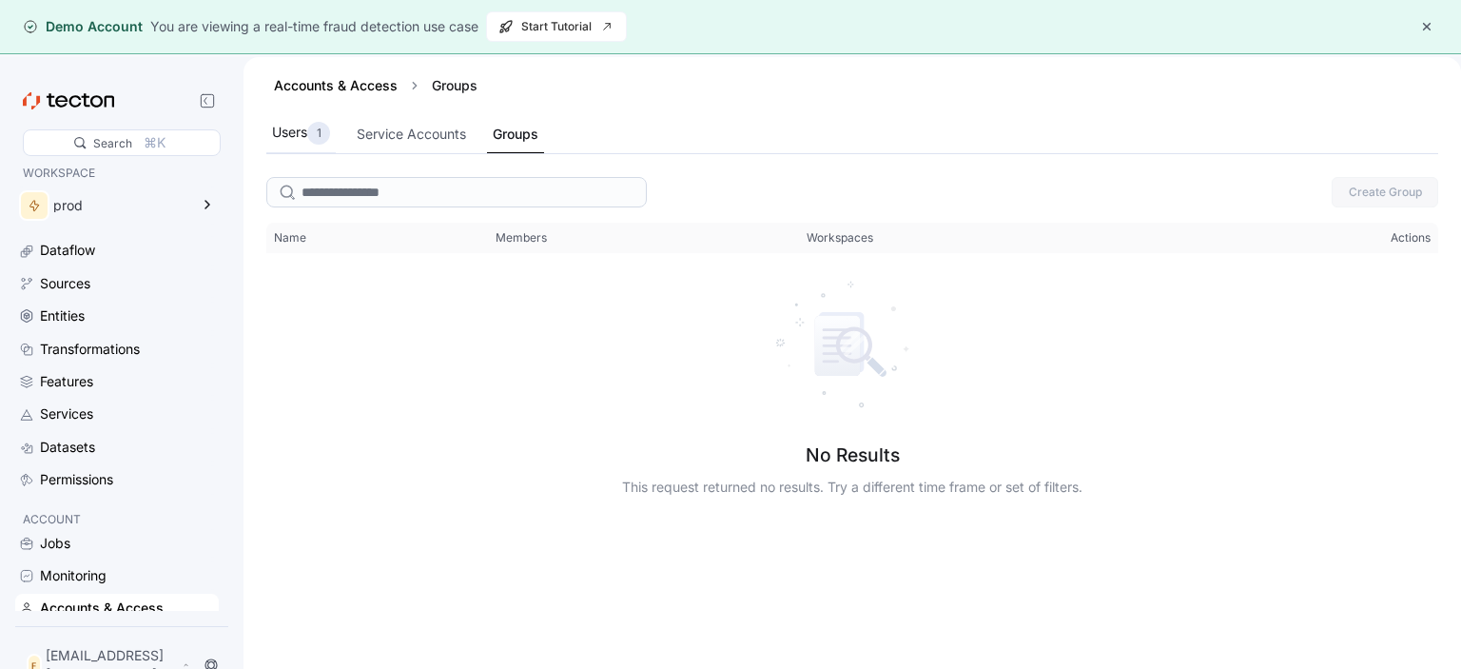
click at [292, 126] on div "Users 1" at bounding box center [301, 133] width 58 height 23
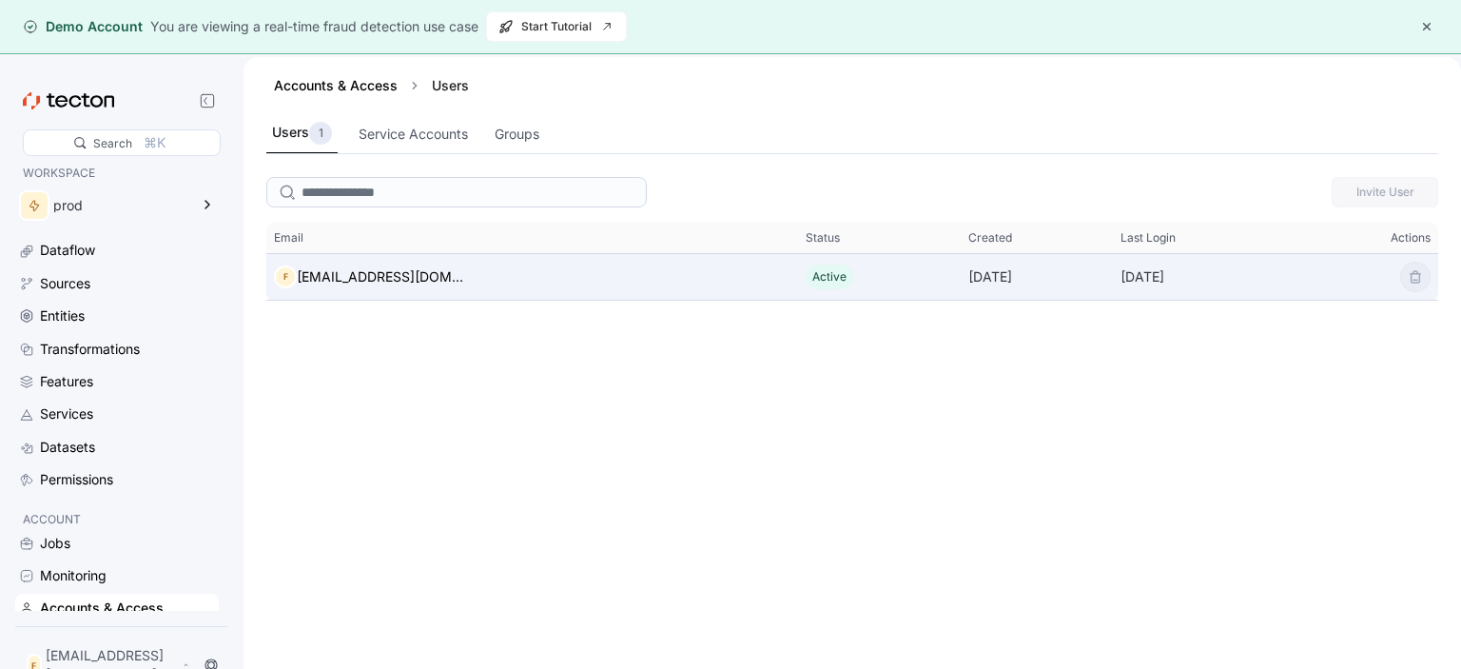
click at [825, 280] on div "Active" at bounding box center [879, 277] width 163 height 40
drag, startPoint x: 569, startPoint y: 276, endPoint x: 432, endPoint y: 272, distance: 137.0
click at [499, 272] on div "F fotino3742@ekuali.com" at bounding box center [532, 277] width 532 height 38
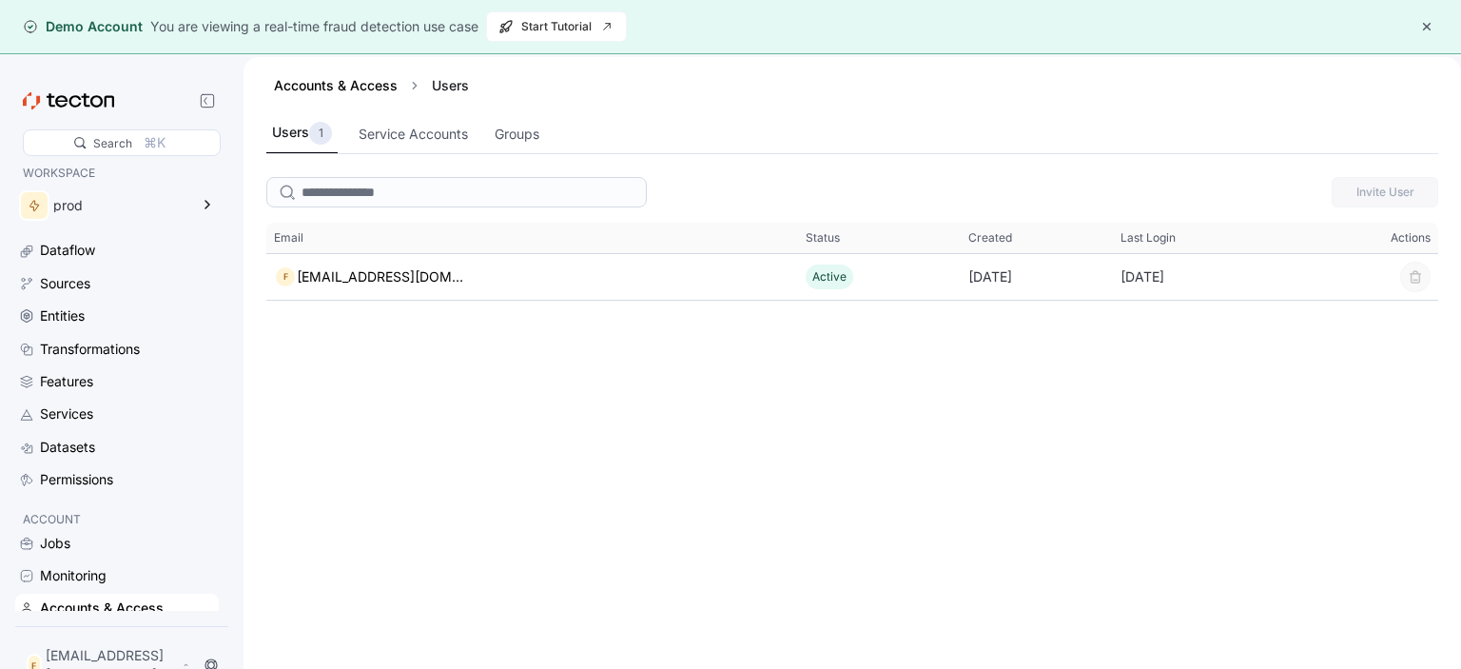
click at [1424, 29] on button "button" at bounding box center [1426, 26] width 23 height 23
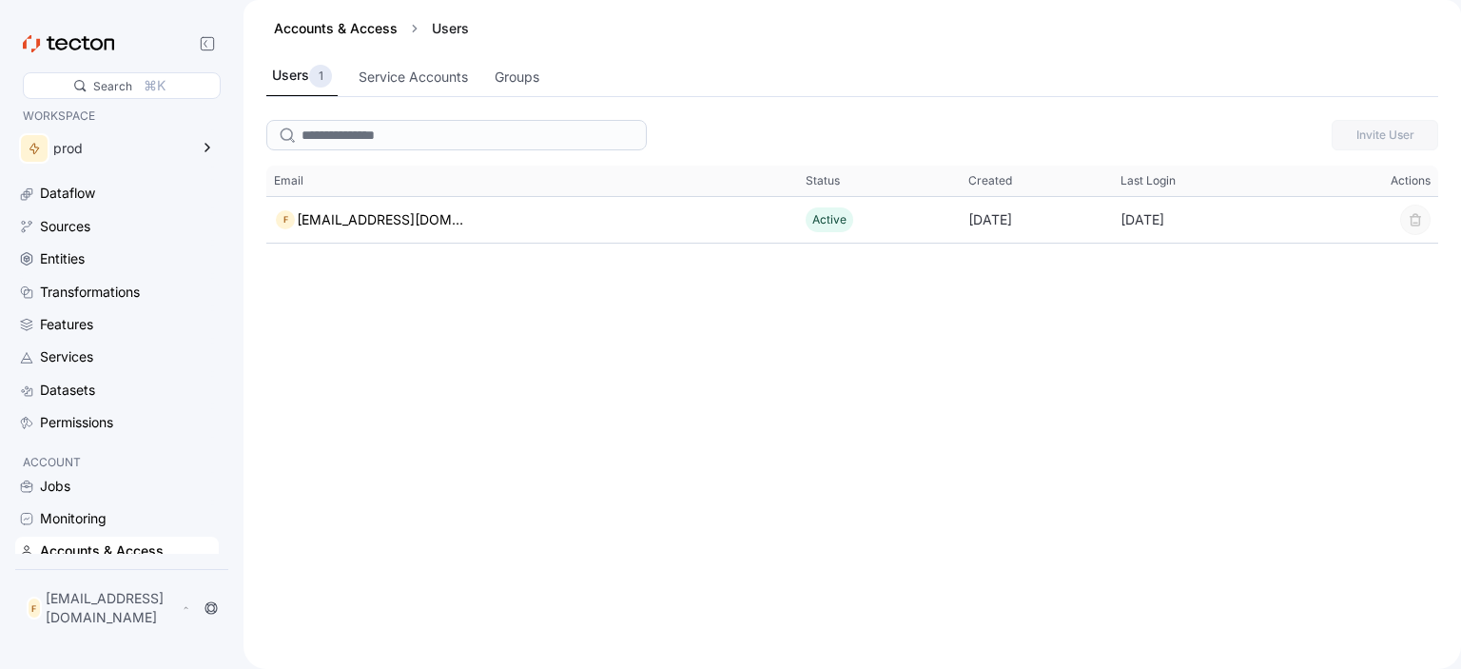
click at [212, 633] on div "F fotino3742@ekuali.com" at bounding box center [121, 607] width 205 height 53
click at [190, 614] on icon at bounding box center [186, 607] width 9 height 15
click at [126, 538] on div "My Account" at bounding box center [96, 539] width 76 height 19
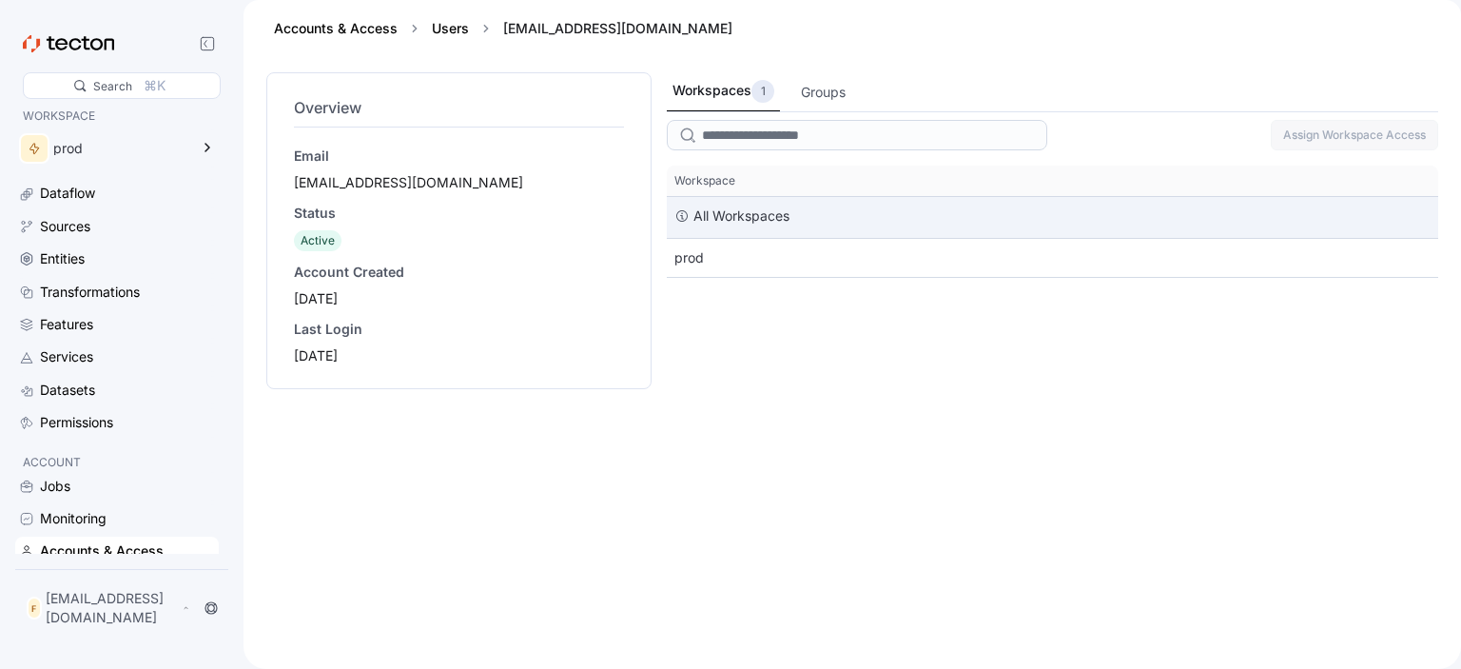
click at [794, 211] on div "All Workspaces" at bounding box center [1052, 217] width 771 height 41
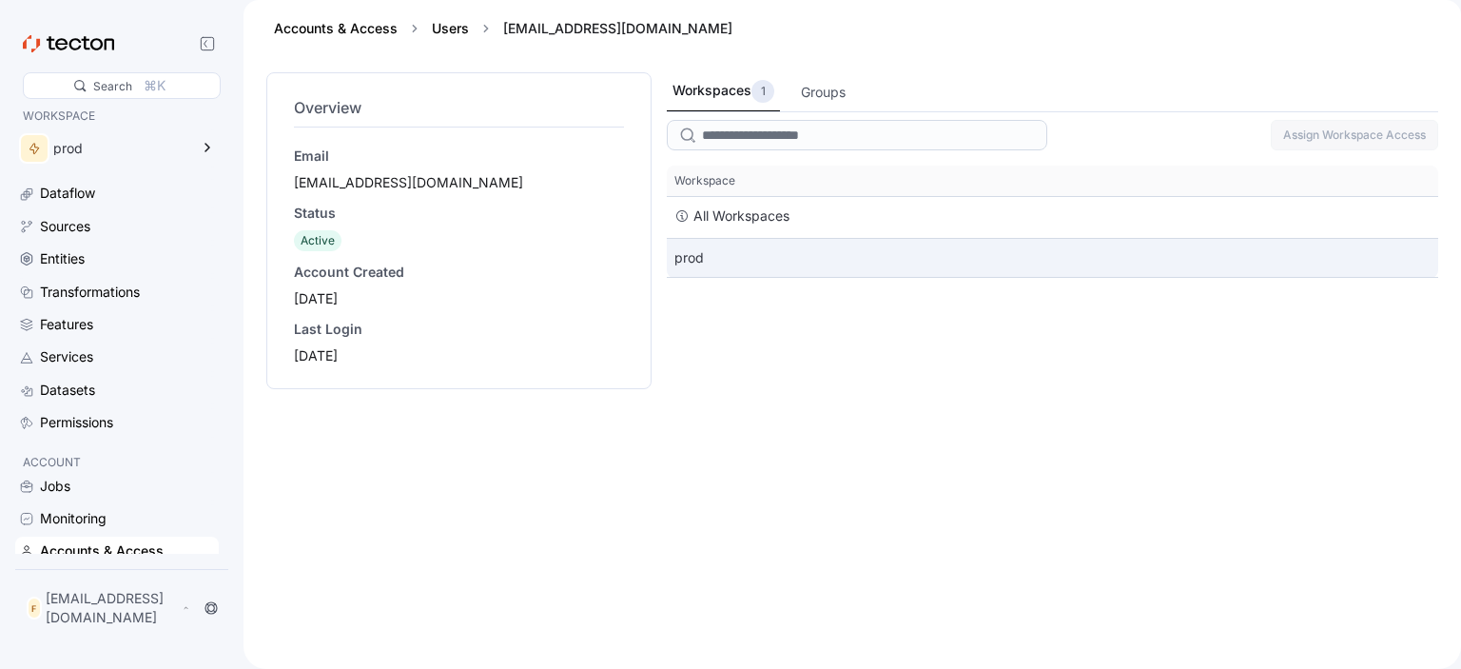
click at [788, 271] on div "prod" at bounding box center [1052, 258] width 771 height 38
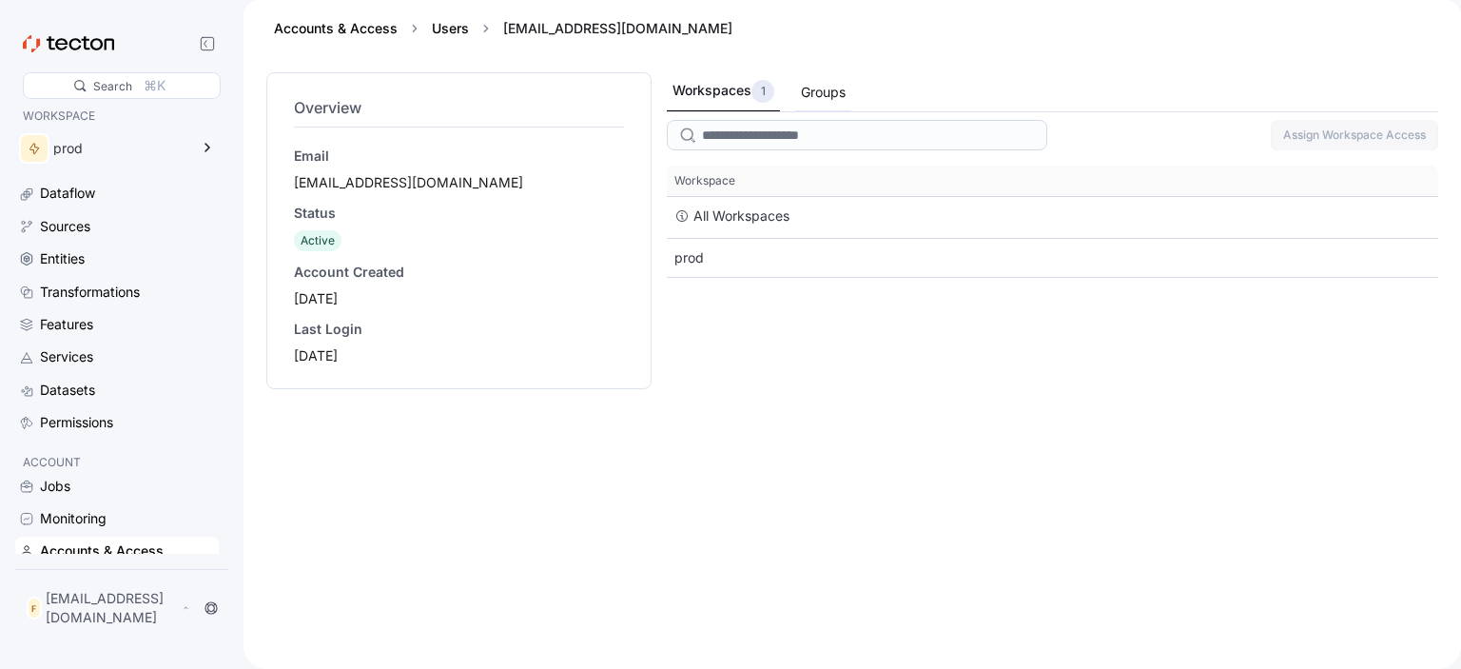
click at [831, 86] on div "Groups" at bounding box center [823, 92] width 45 height 21
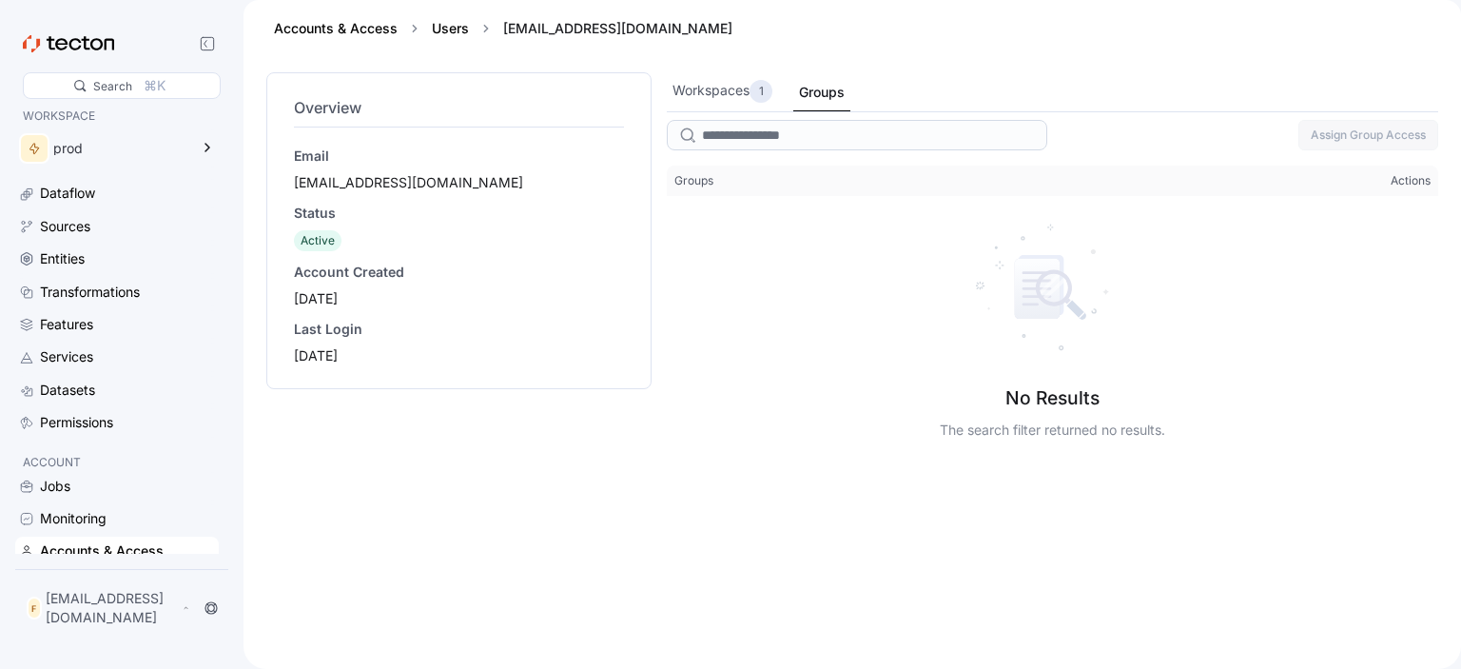
click at [396, 334] on div "Last Login" at bounding box center [459, 329] width 330 height 19
click at [388, 259] on div "Email fotino3742@ekuali.com Status Active Account Created 2025-09-14 Last Login…" at bounding box center [459, 255] width 330 height 219
click at [429, 35] on div "Users" at bounding box center [450, 28] width 52 height 19
click at [458, 25] on link "Users" at bounding box center [450, 28] width 37 height 16
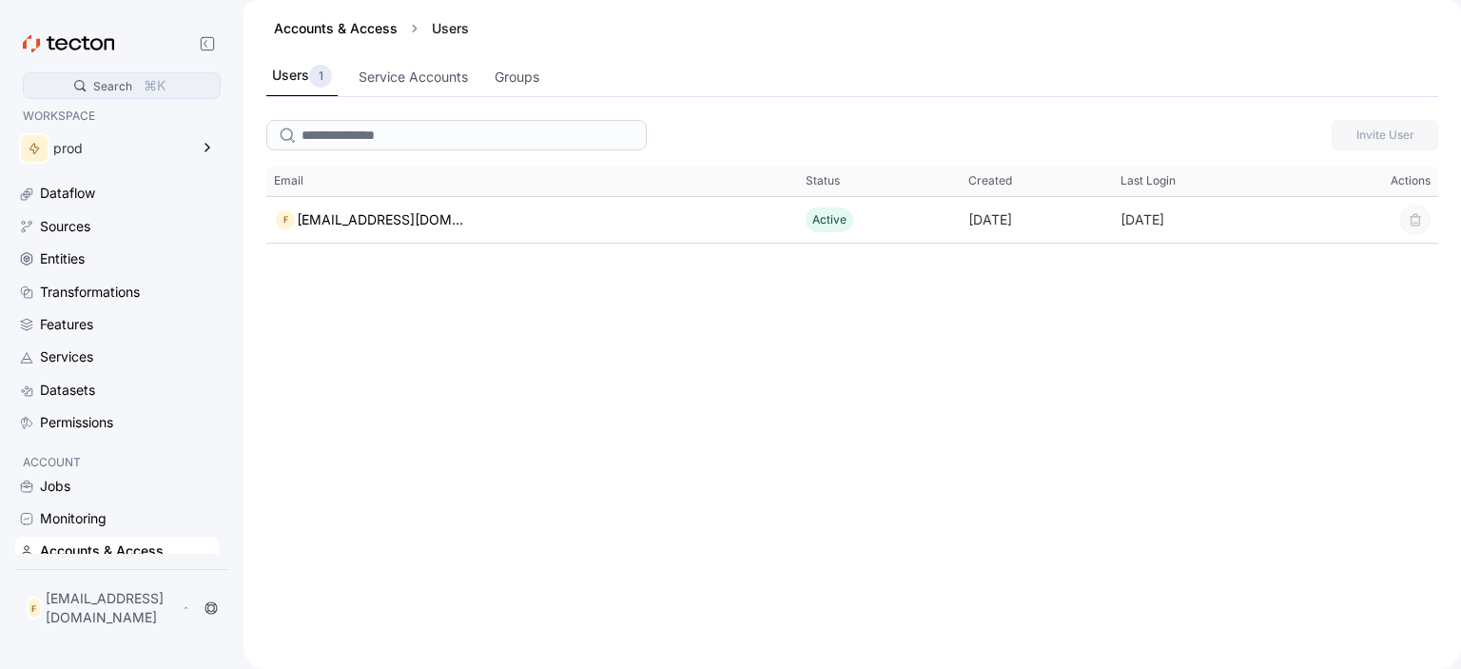
click at [132, 82] on div "Search" at bounding box center [112, 86] width 39 height 18
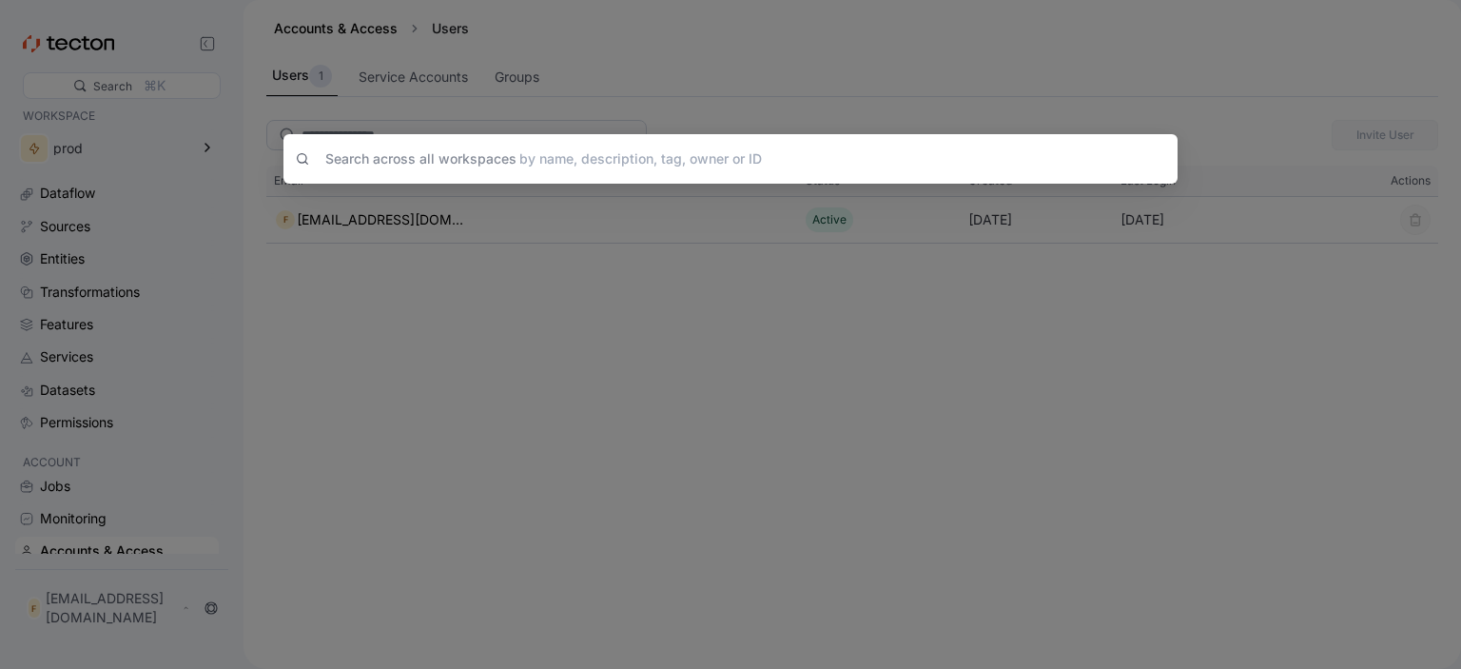
click at [412, 301] on div "Search across all workspaces by name, description, tag, owner or ID" at bounding box center [730, 334] width 1461 height 669
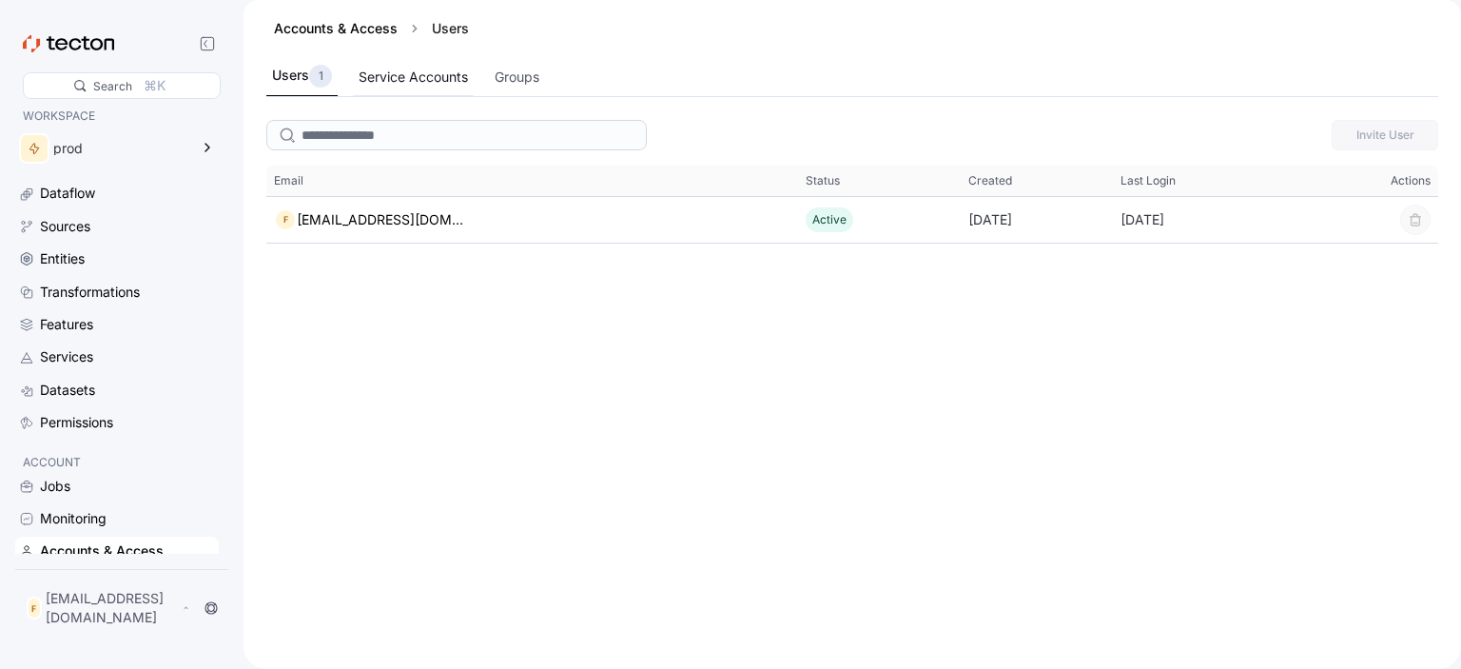
click at [382, 82] on div "Service Accounts" at bounding box center [413, 77] width 109 height 21
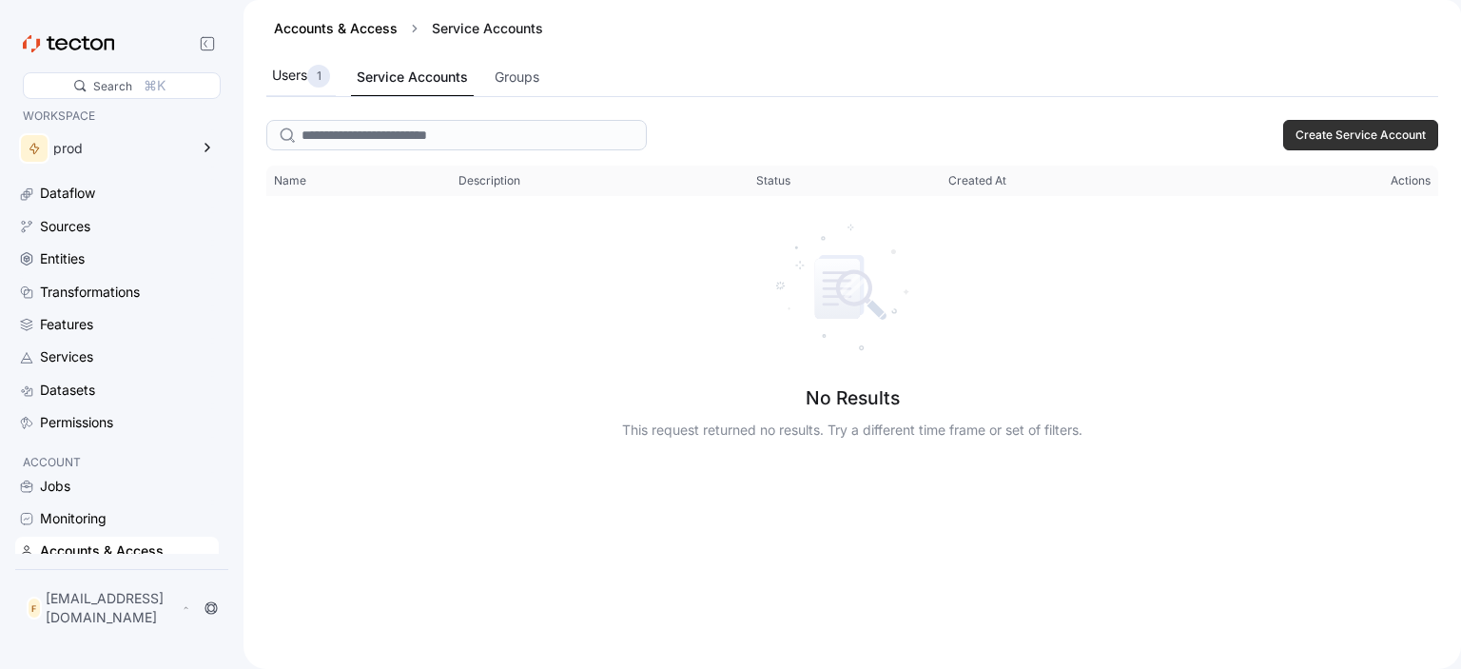
click at [299, 86] on div "Users 1" at bounding box center [301, 76] width 58 height 23
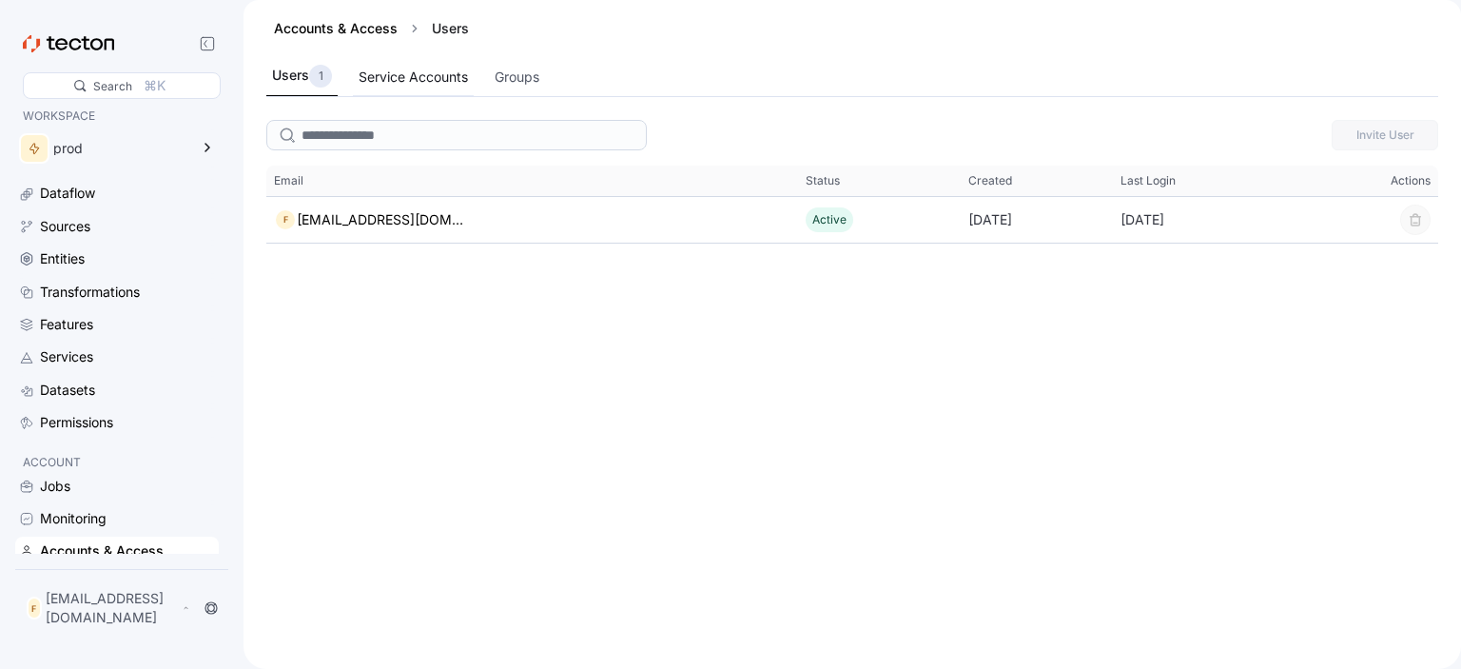
click at [402, 63] on div "Service Accounts" at bounding box center [413, 77] width 121 height 37
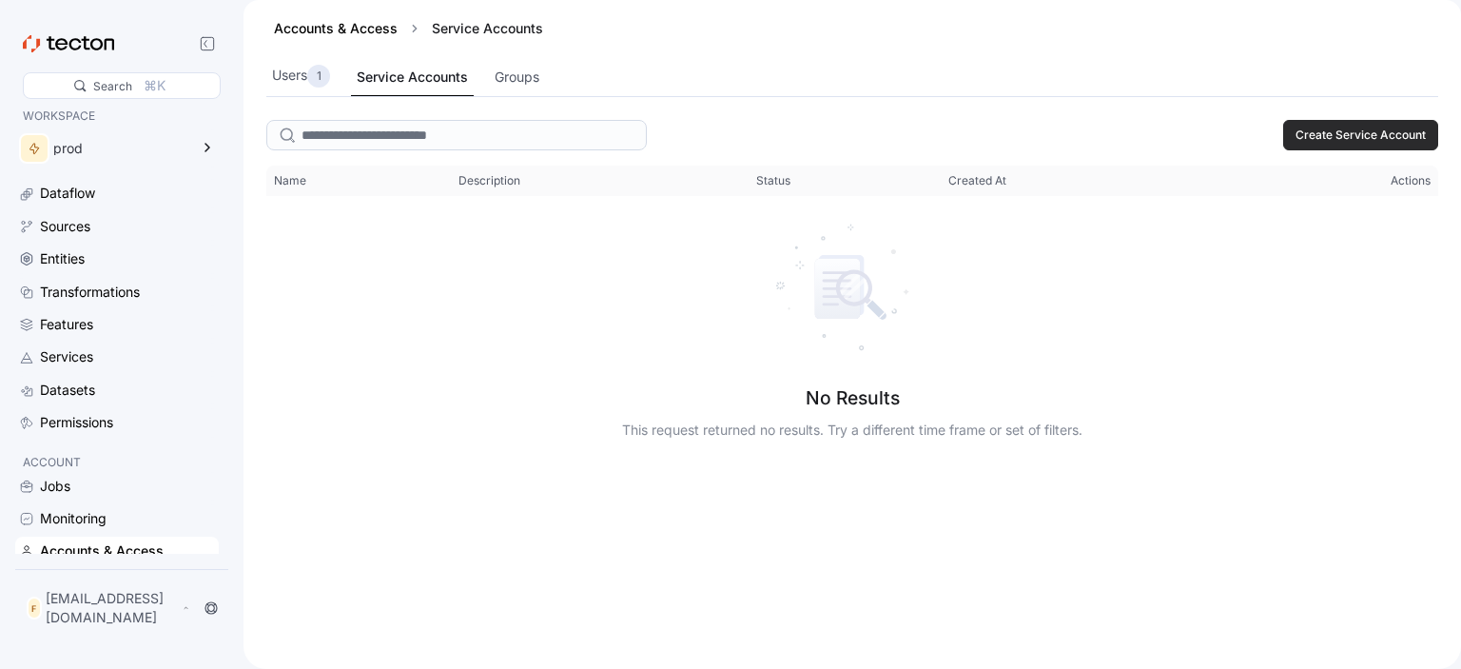
click at [1427, 123] on button "Create Service Account" at bounding box center [1360, 135] width 155 height 30
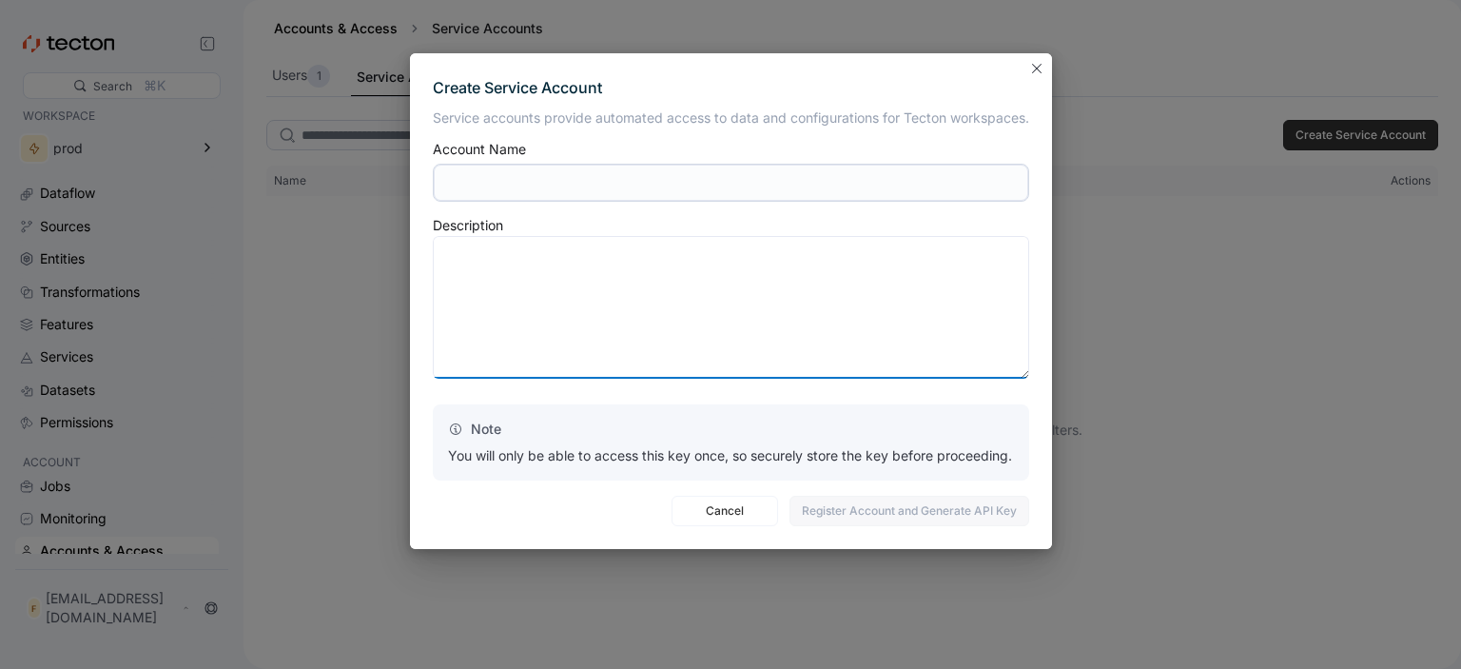
click at [751, 282] on textarea at bounding box center [731, 307] width 596 height 143
type textarea "*"
click at [708, 169] on input "text" at bounding box center [731, 183] width 596 height 38
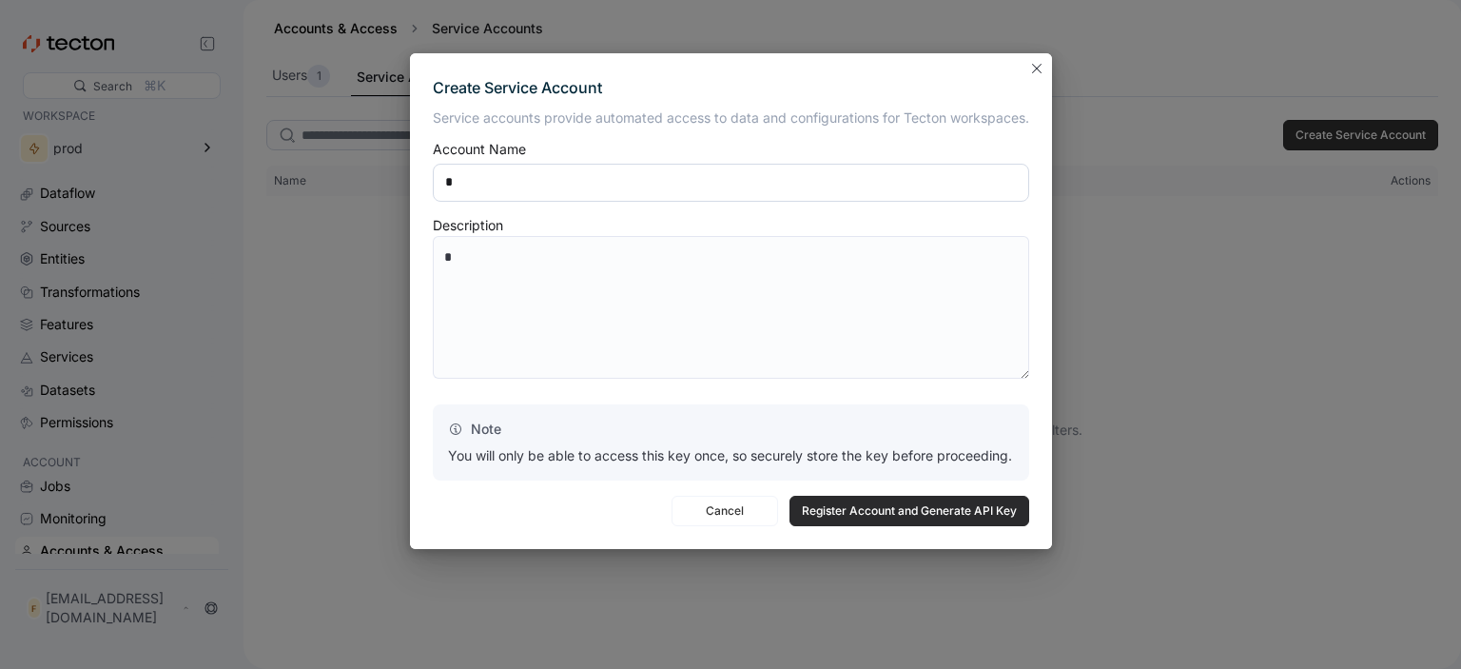
type input "*"
click at [911, 522] on span "Register Account and Generate API Key" at bounding box center [909, 510] width 215 height 29
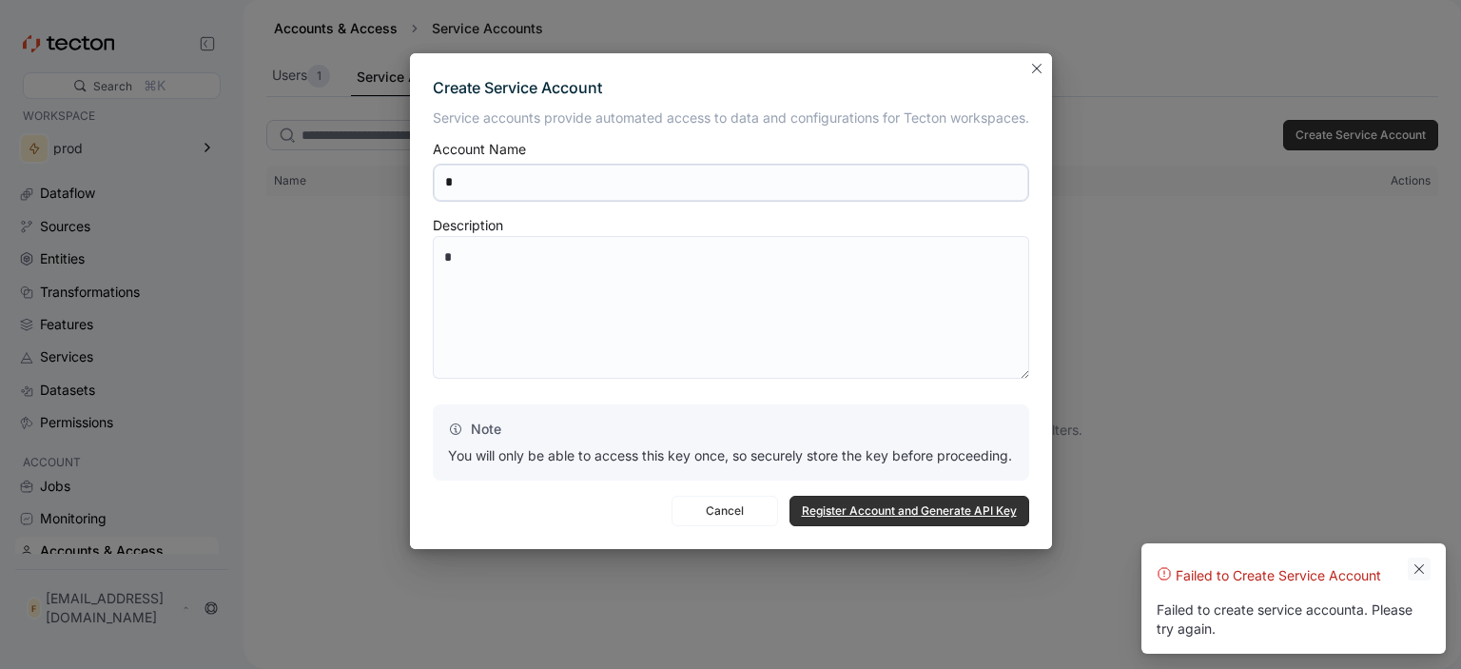
click at [1421, 572] on button "Dismiss toast" at bounding box center [1419, 568] width 23 height 23
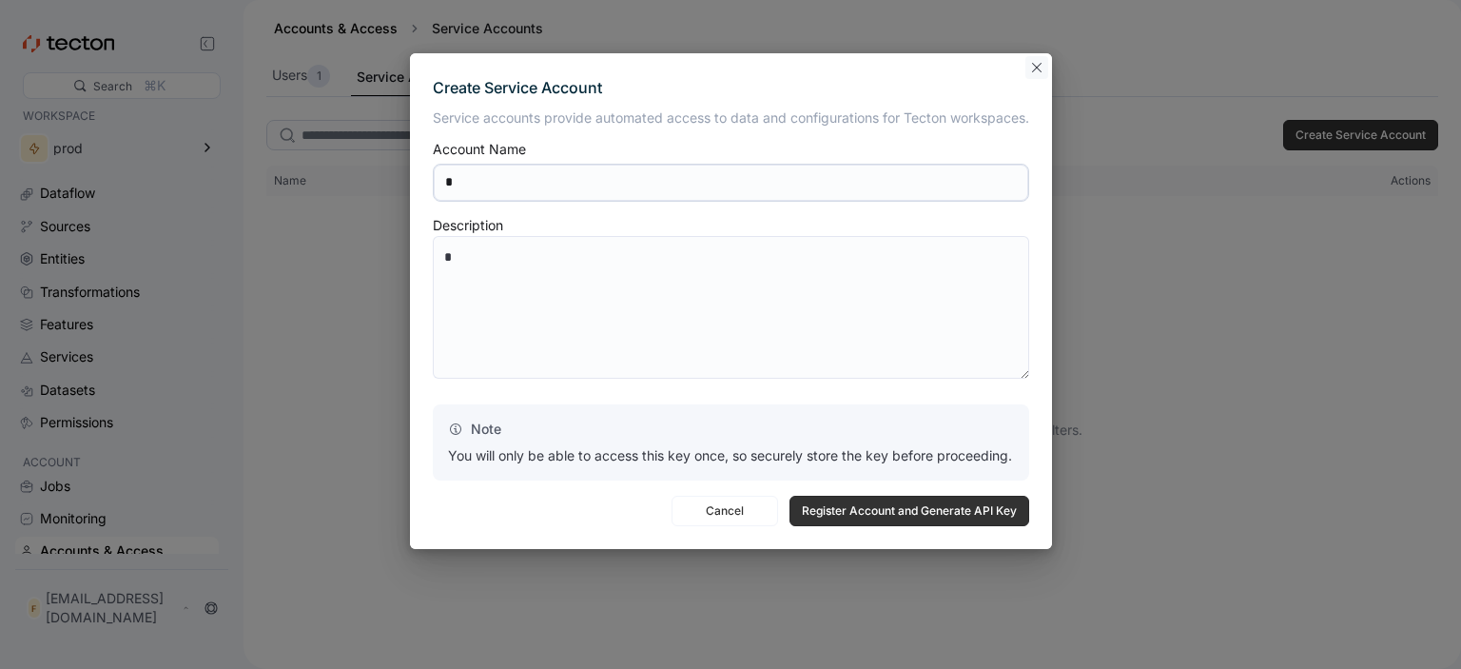
click at [1032, 63] on button "Closes this modal window" at bounding box center [1036, 67] width 23 height 23
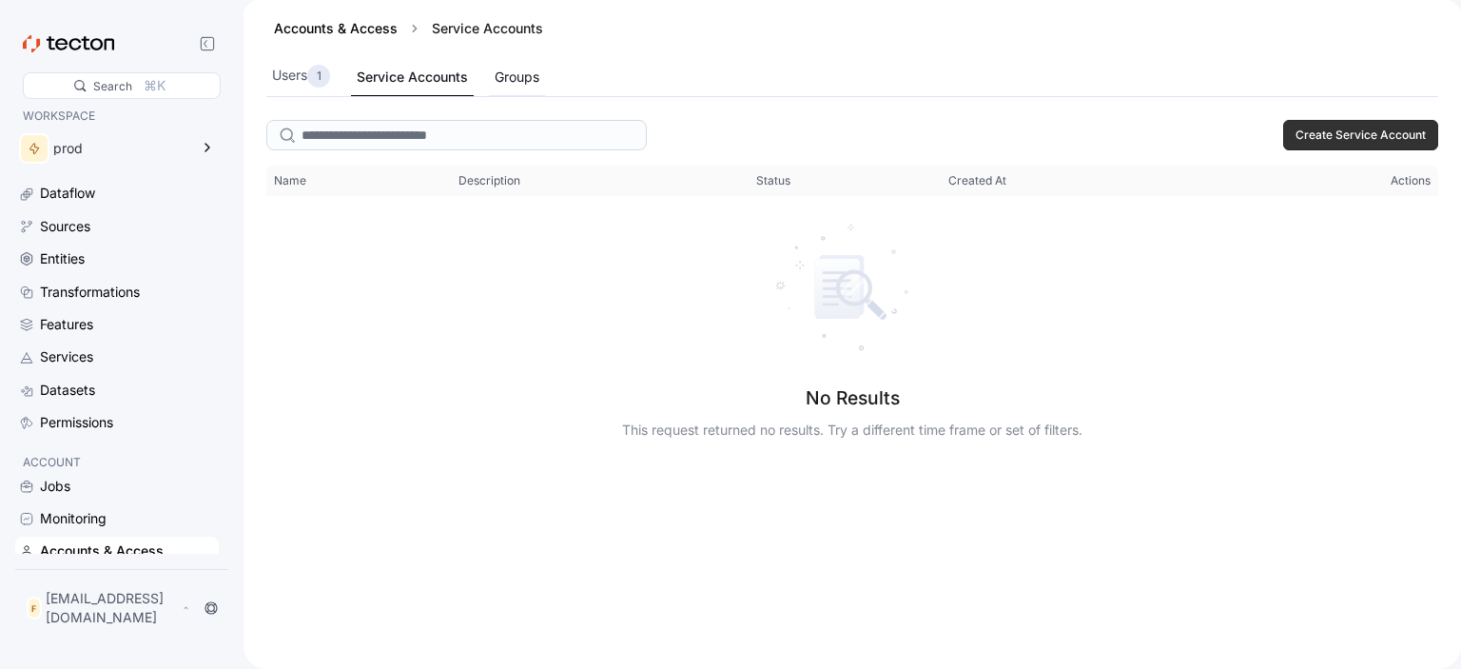
click at [521, 72] on div "Groups" at bounding box center [517, 77] width 45 height 21
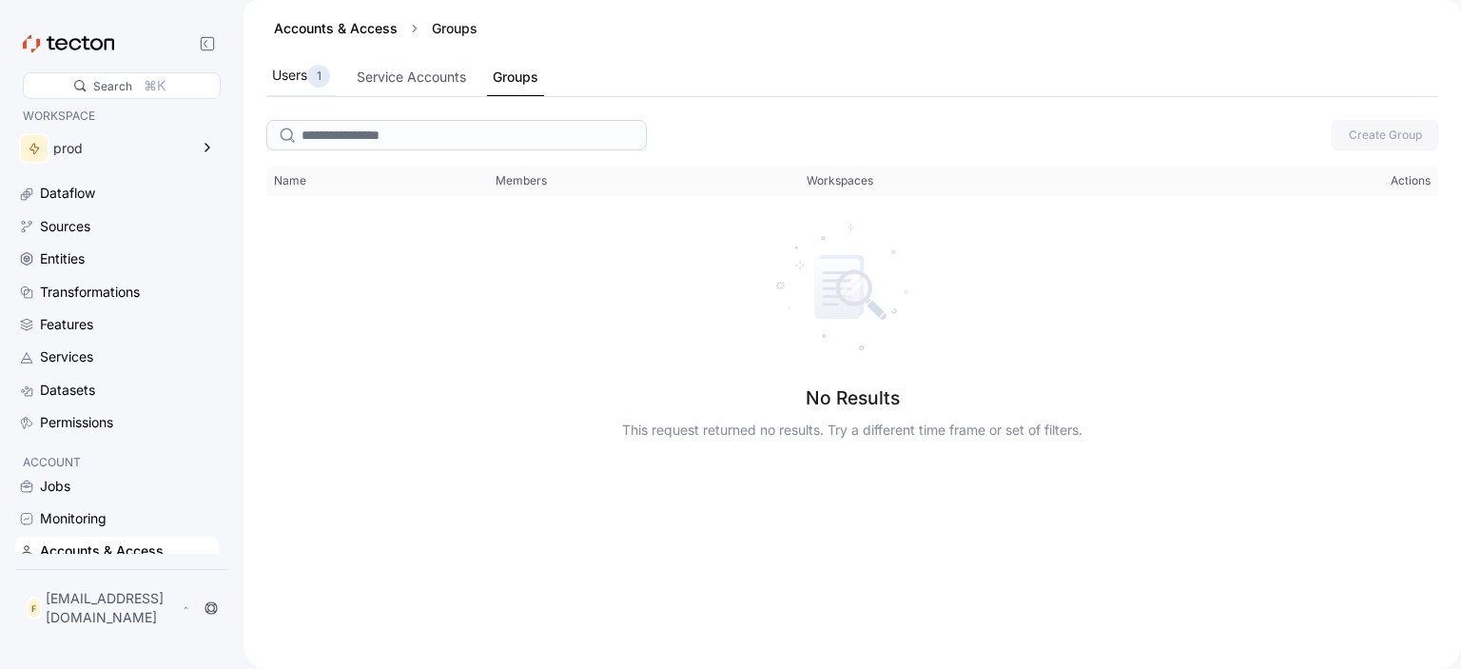
click at [302, 75] on div "Users 1" at bounding box center [301, 76] width 58 height 23
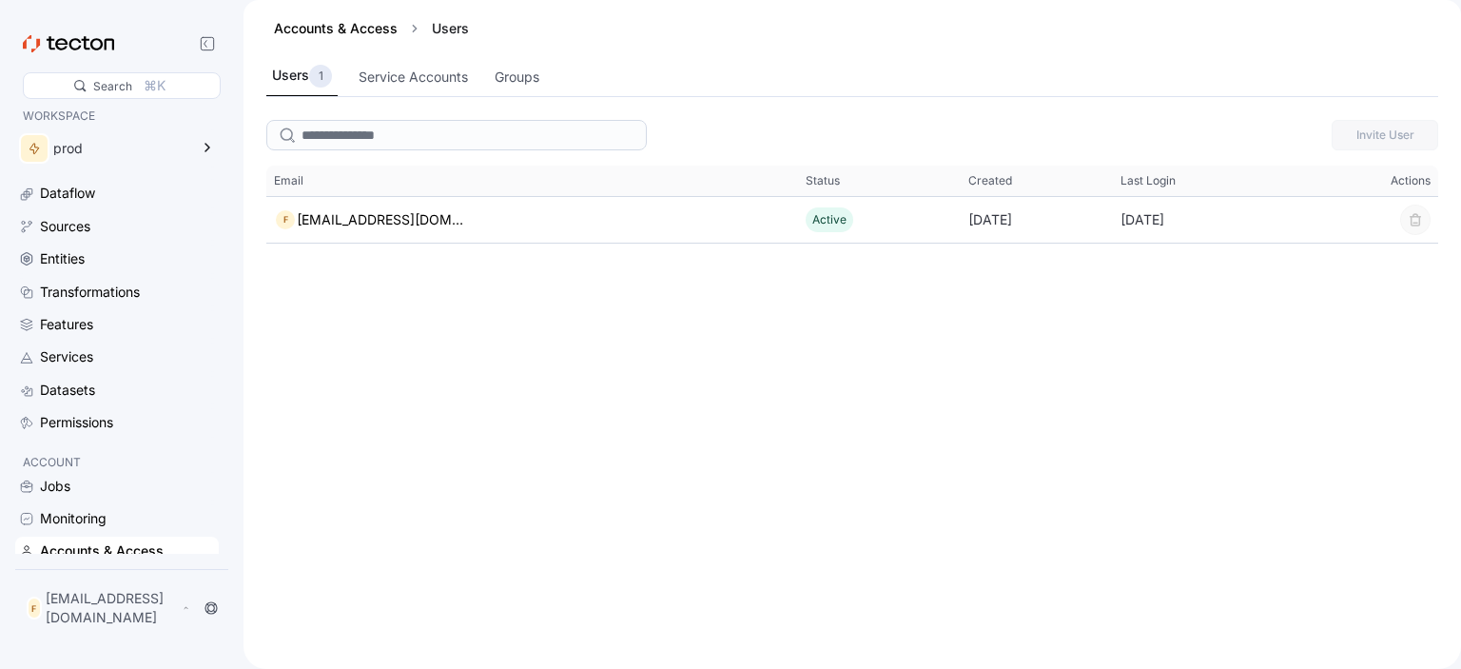
click at [532, 55] on div "Accounts & Access Users" at bounding box center [852, 28] width 1172 height 57
click at [519, 78] on div "Groups" at bounding box center [517, 77] width 45 height 21
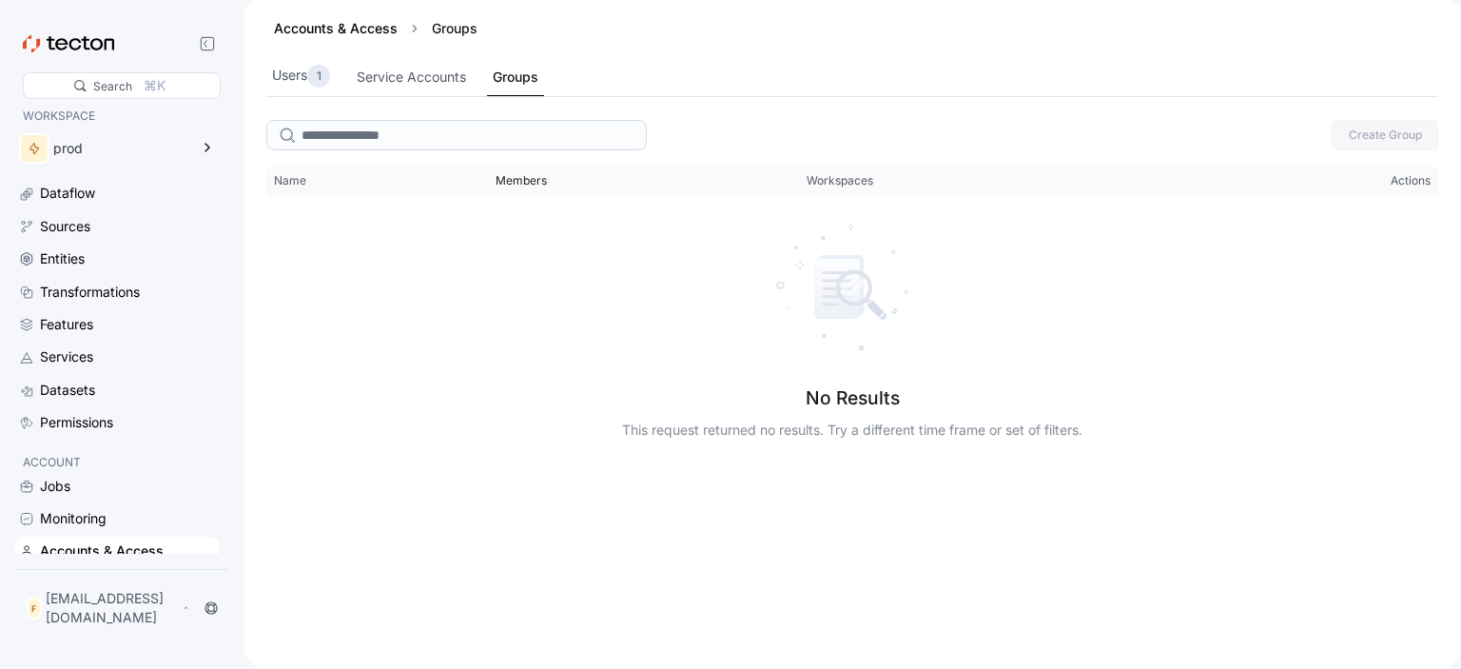
click at [525, 183] on span "Members" at bounding box center [520, 180] width 51 height 15
click at [379, 108] on div "Accounts & Access Groups Users 1 Service Accounts Groups" at bounding box center [851, 56] width 1217 height 112
click at [398, 131] on input "search" at bounding box center [456, 135] width 380 height 30
type input "*"
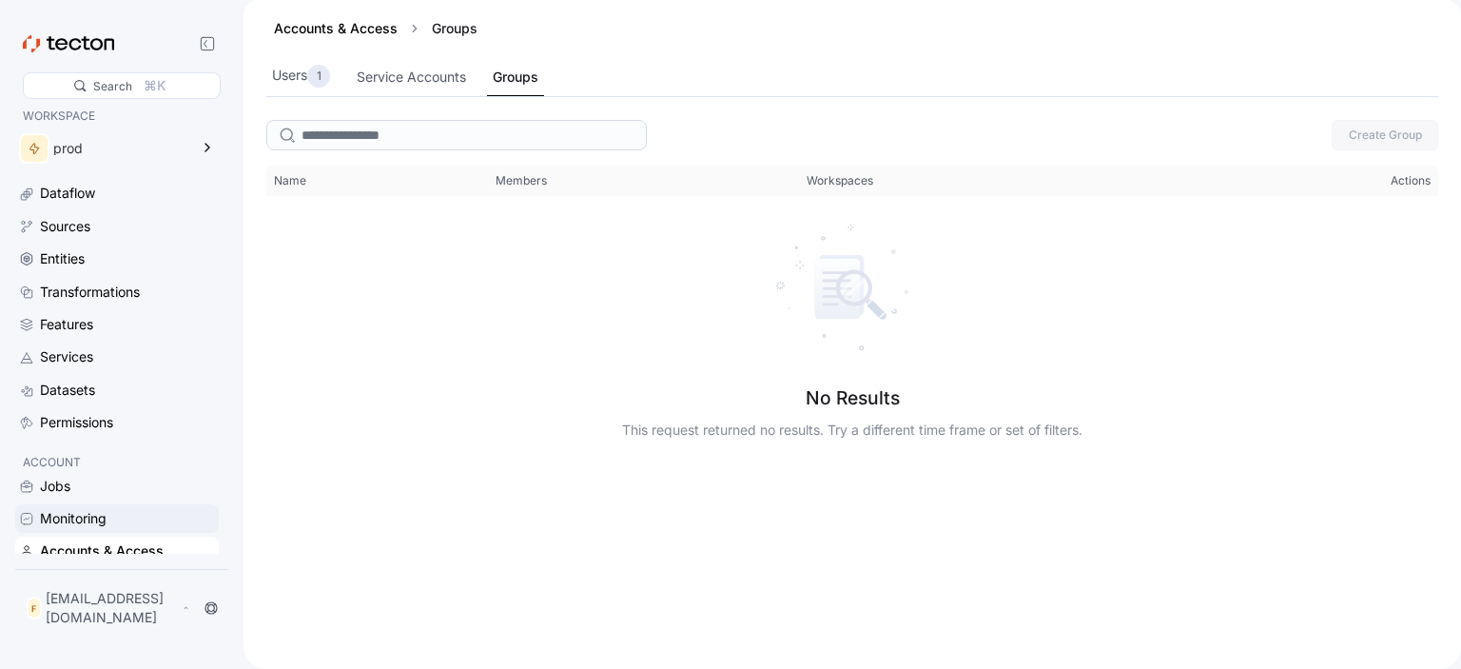
click at [126, 533] on div "Monitoring" at bounding box center [117, 518] width 204 height 29
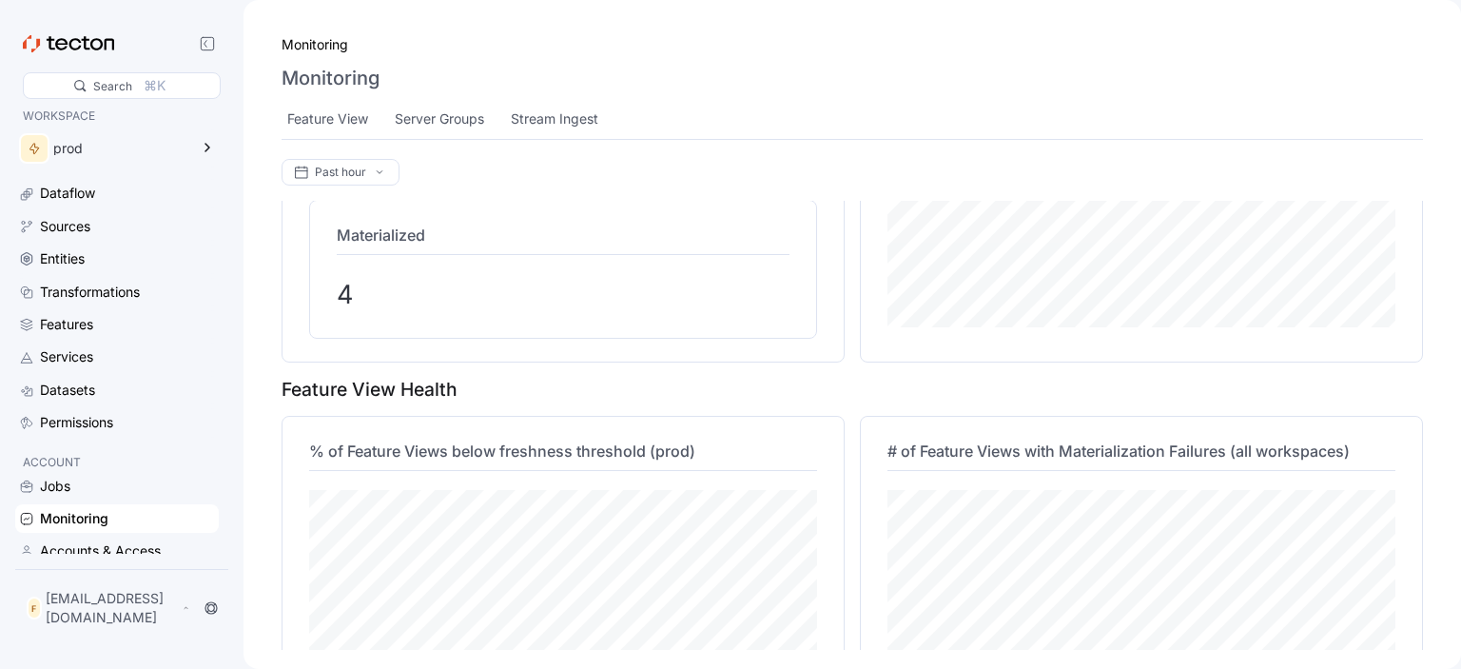
scroll to position [673, 0]
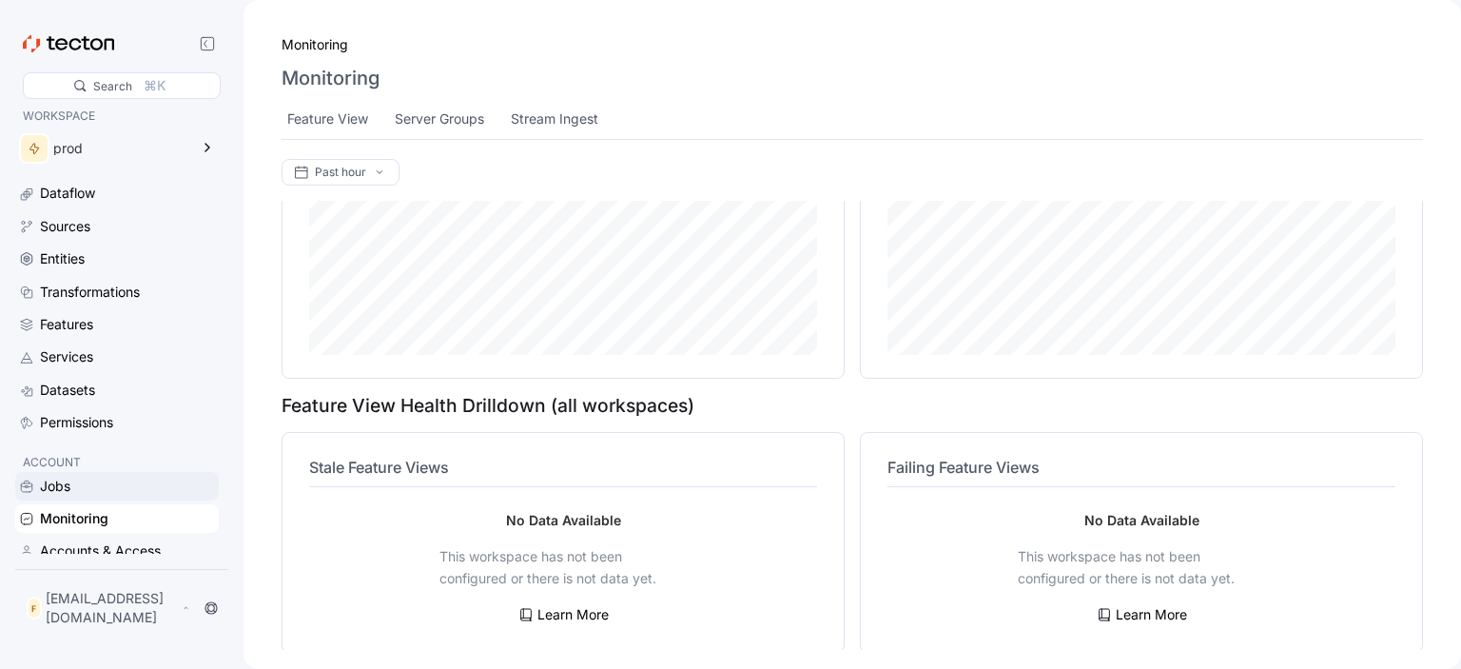
click at [152, 476] on div "Jobs" at bounding box center [117, 486] width 204 height 29
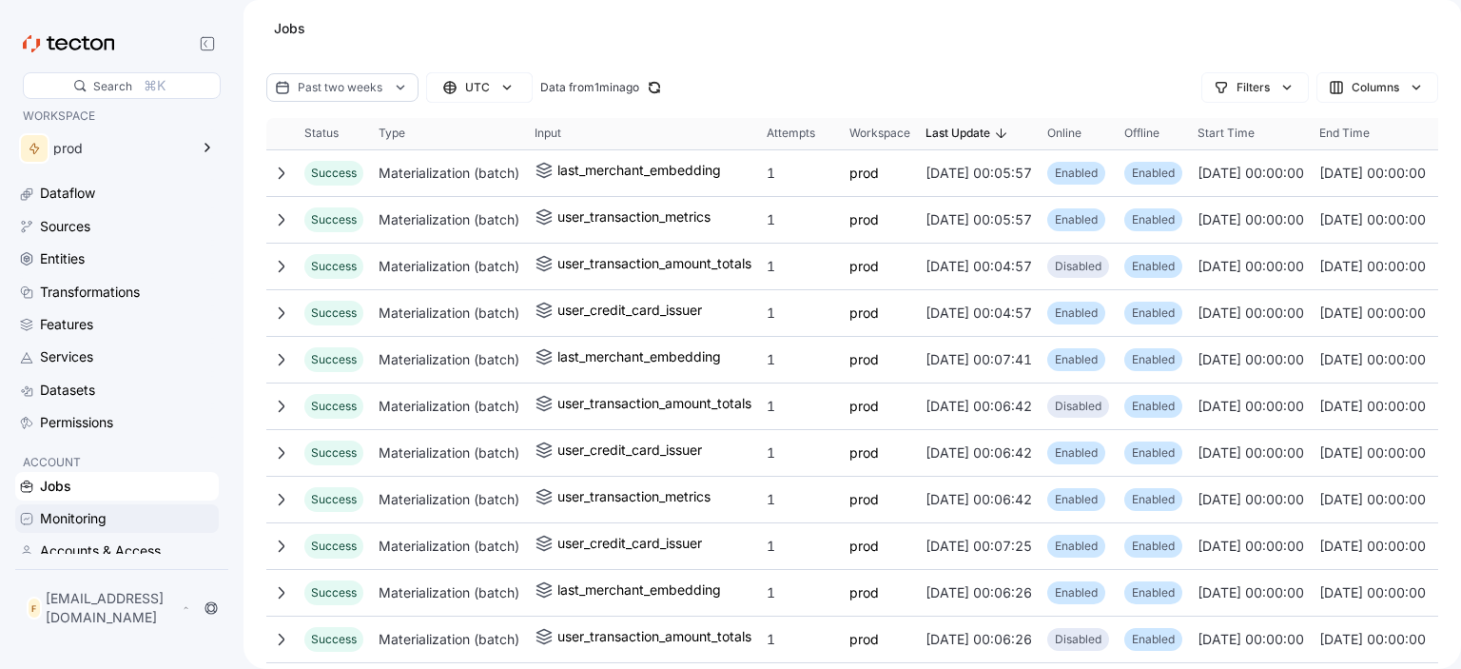
click at [112, 508] on div "Monitoring" at bounding box center [117, 518] width 204 height 29
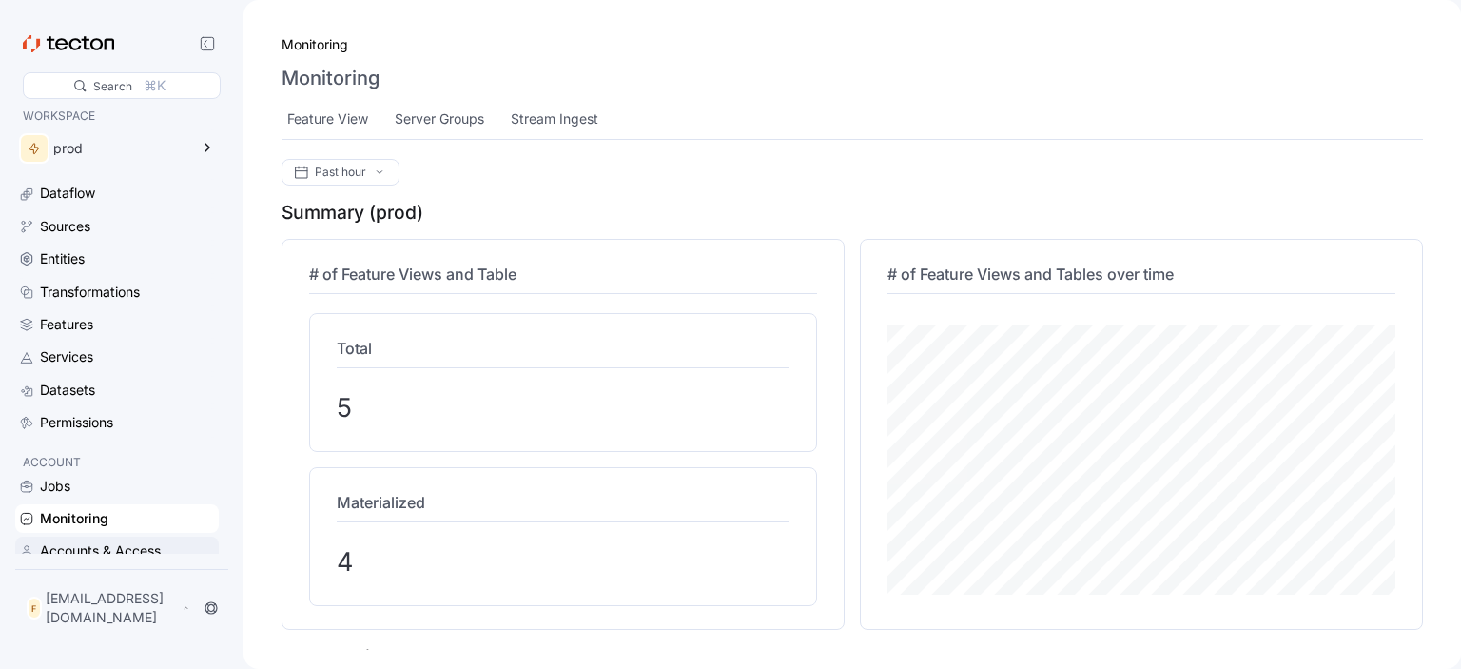
click at [149, 555] on div "Accounts & Access" at bounding box center [100, 550] width 121 height 21
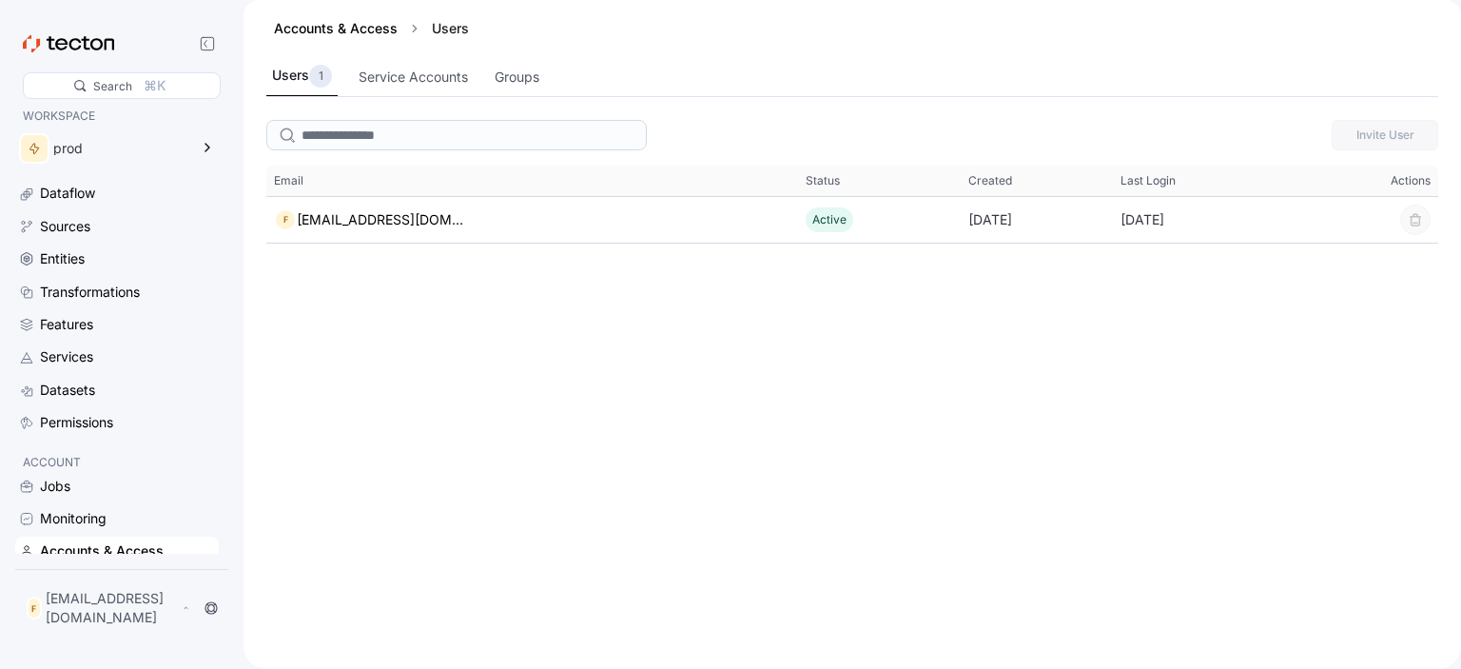
click at [465, 116] on div at bounding box center [456, 135] width 380 height 38
click at [515, 162] on div "Invite User This table contains 1 rows. Email Status Created Last Login Actions…" at bounding box center [852, 177] width 1172 height 131
click at [538, 143] on input "search" at bounding box center [456, 135] width 380 height 30
type input "*"
click at [113, 422] on div "Permissions" at bounding box center [76, 422] width 73 height 21
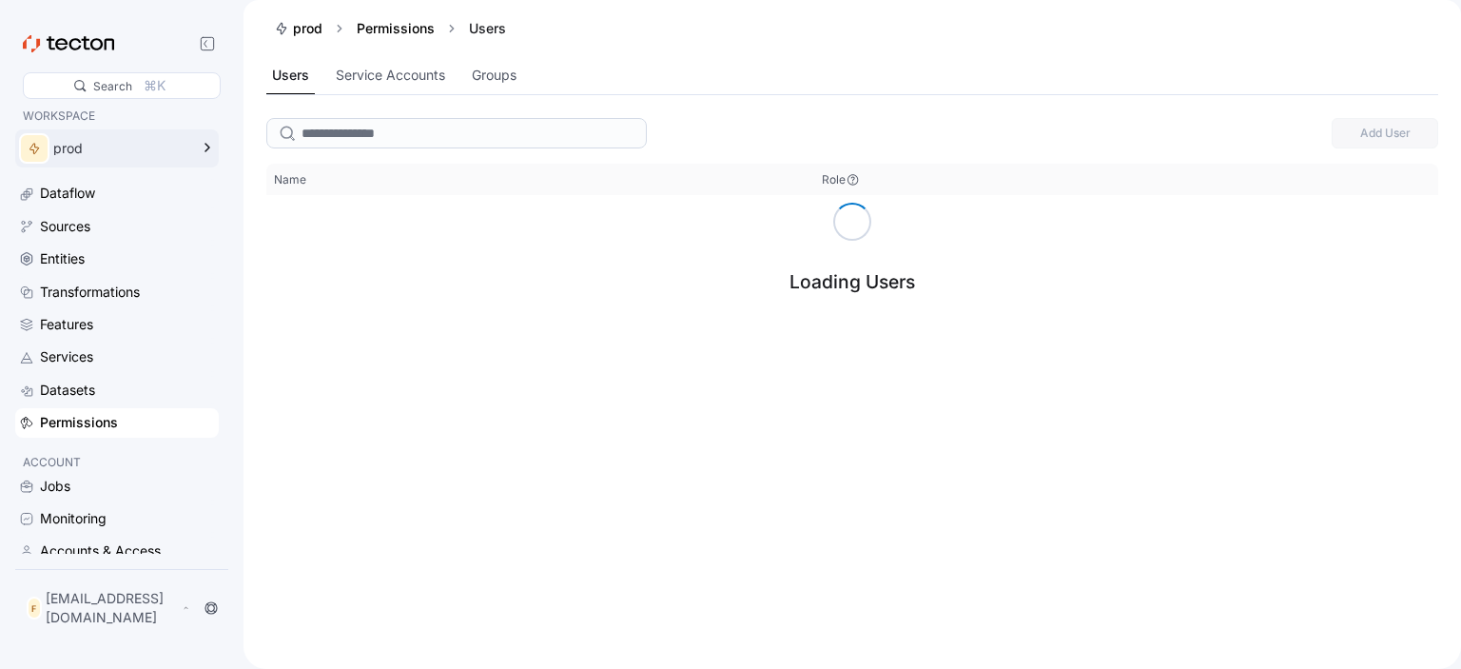
click at [152, 149] on div "prod" at bounding box center [120, 148] width 135 height 13
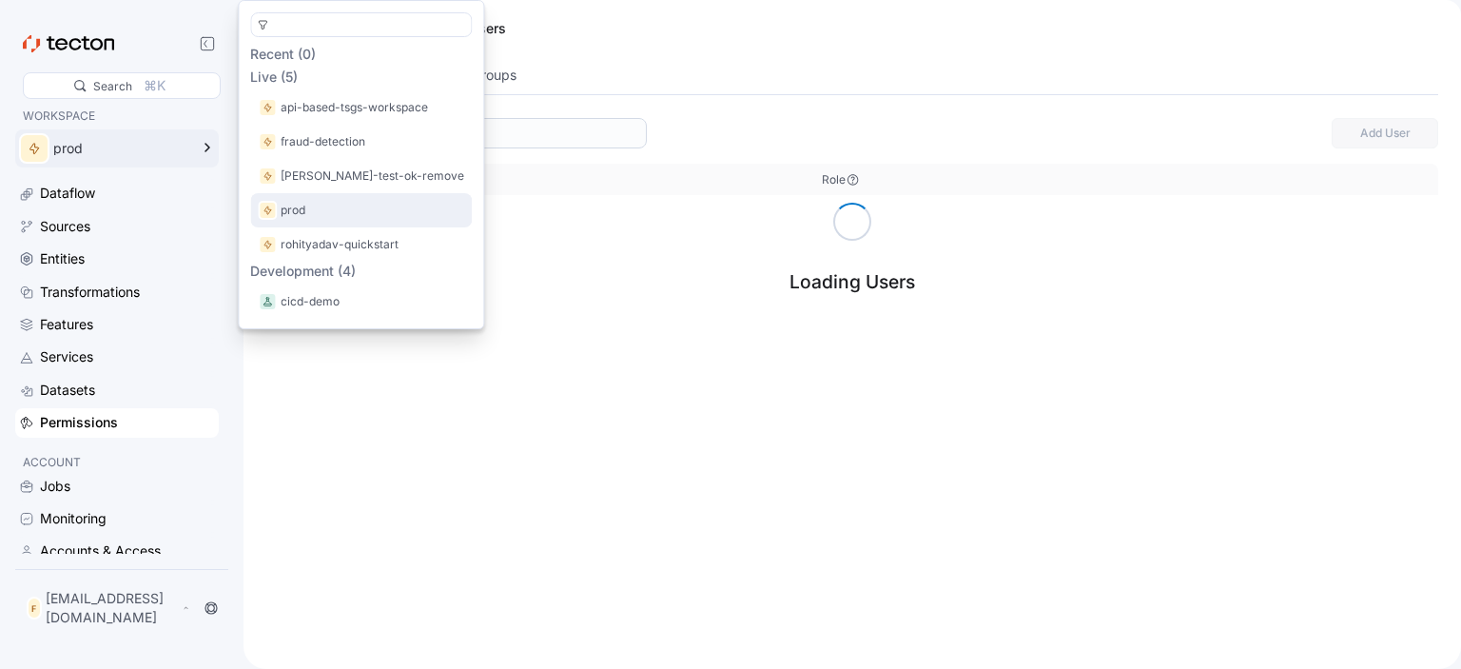
click at [359, 219] on div "prod" at bounding box center [361, 210] width 206 height 19
